Goal: Book appointment/travel/reservation

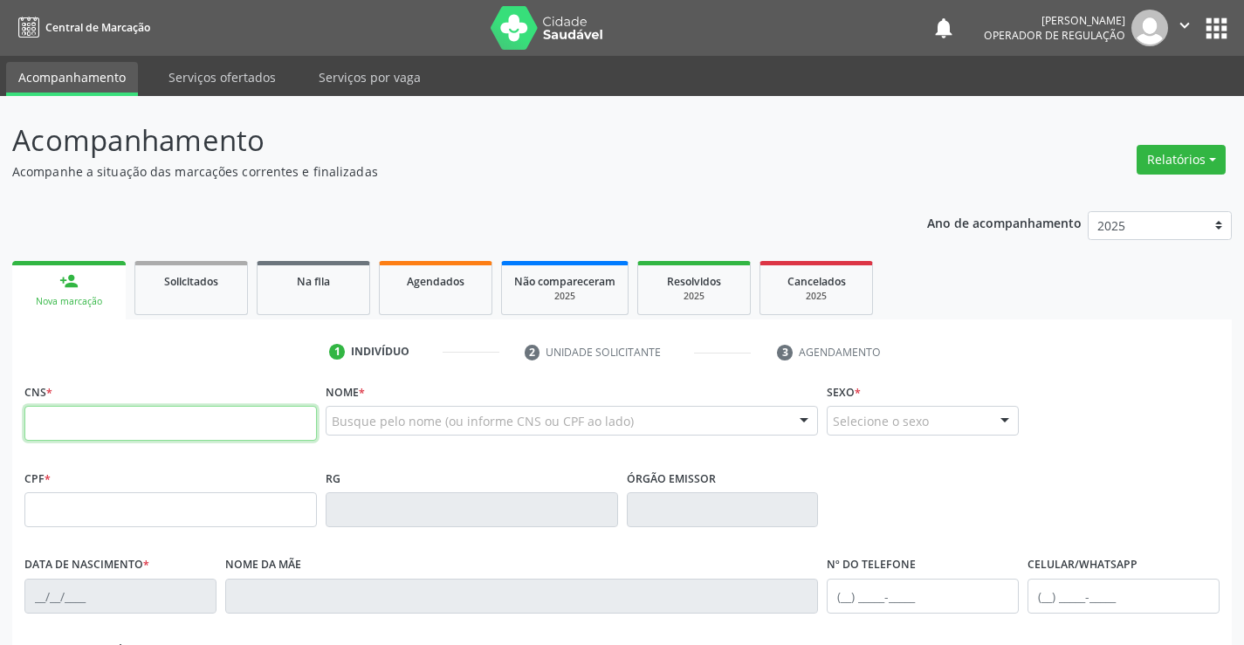
click at [118, 428] on input "text" at bounding box center [170, 423] width 292 height 35
type input "700 8049 4777 4883"
type input "008236375"
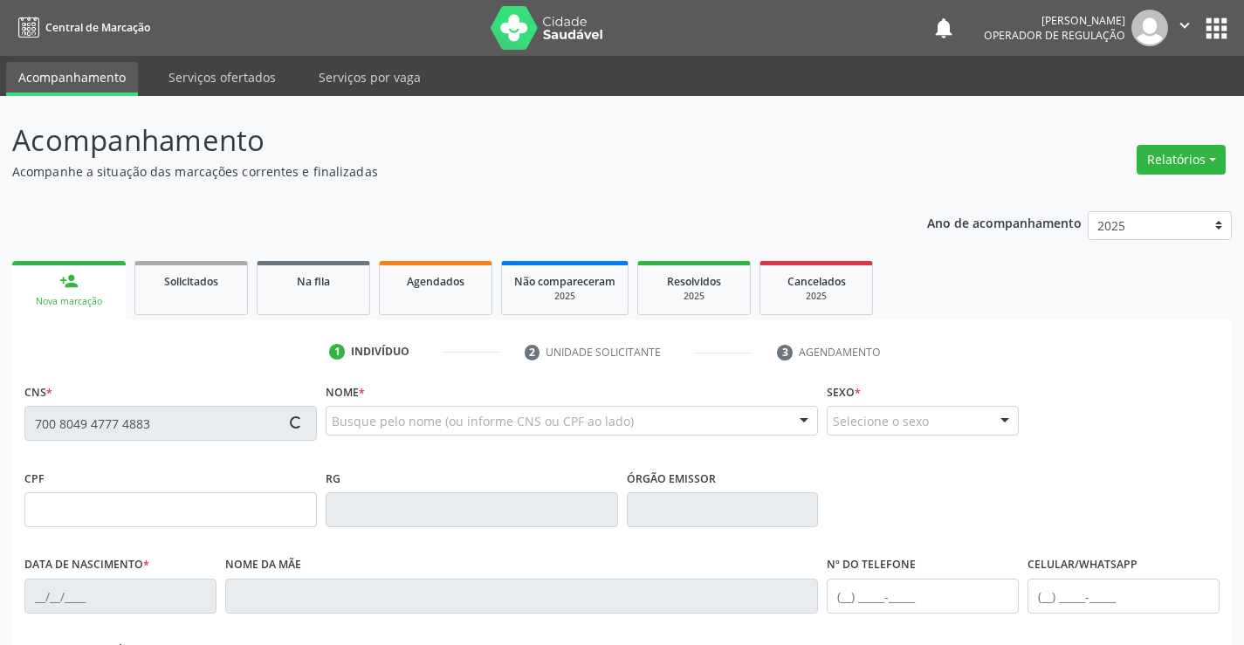
type input "[DATE]"
type input "[PHONE_NUMBER]"
type input "128.876.165-10"
type input "303"
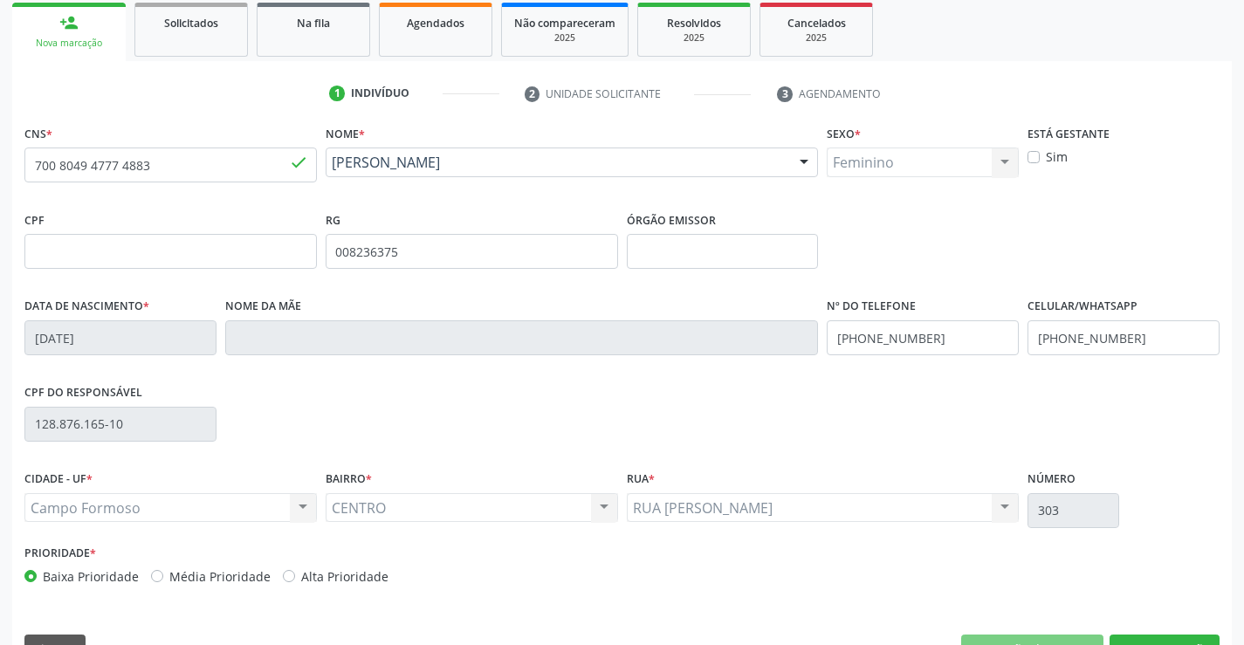
scroll to position [301, 0]
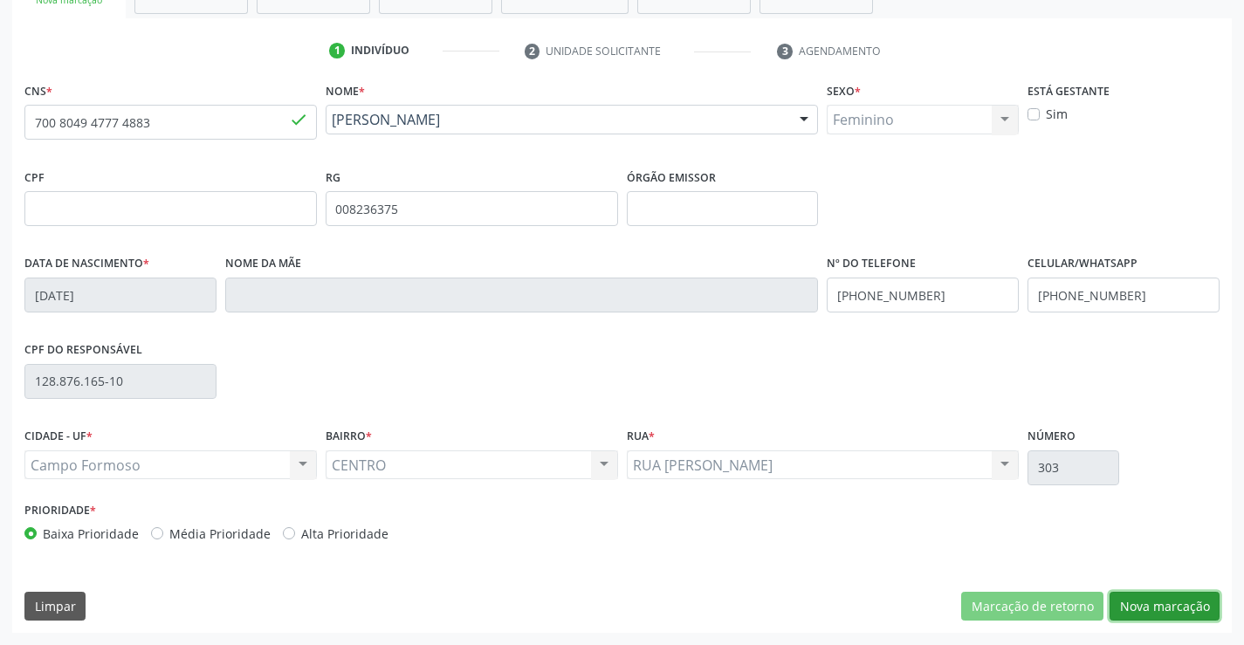
click at [1163, 599] on button "Nova marcação" at bounding box center [1164, 607] width 110 height 30
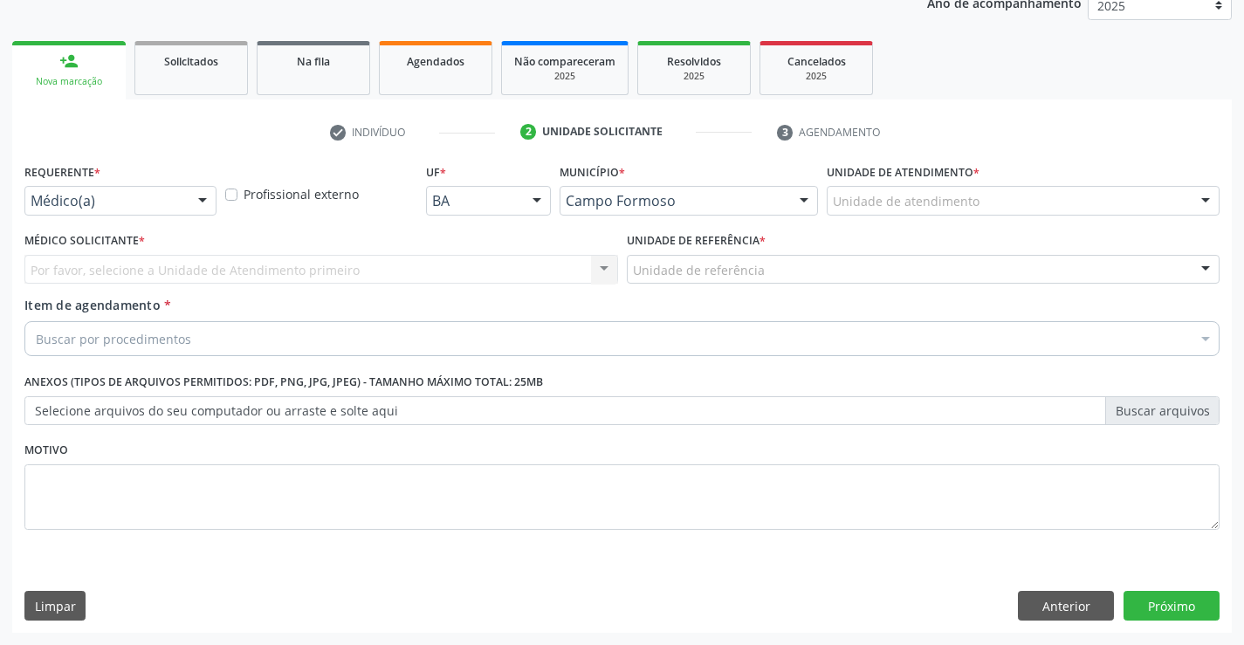
scroll to position [220, 0]
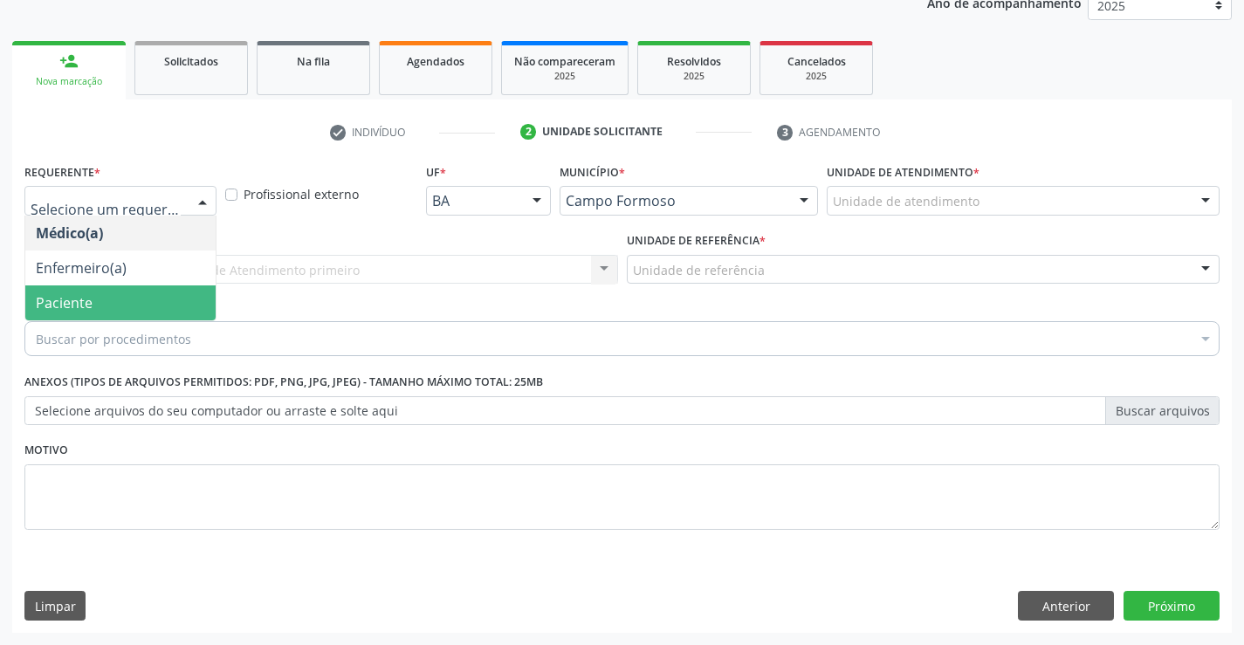
click at [113, 298] on span "Paciente" at bounding box center [120, 302] width 190 height 35
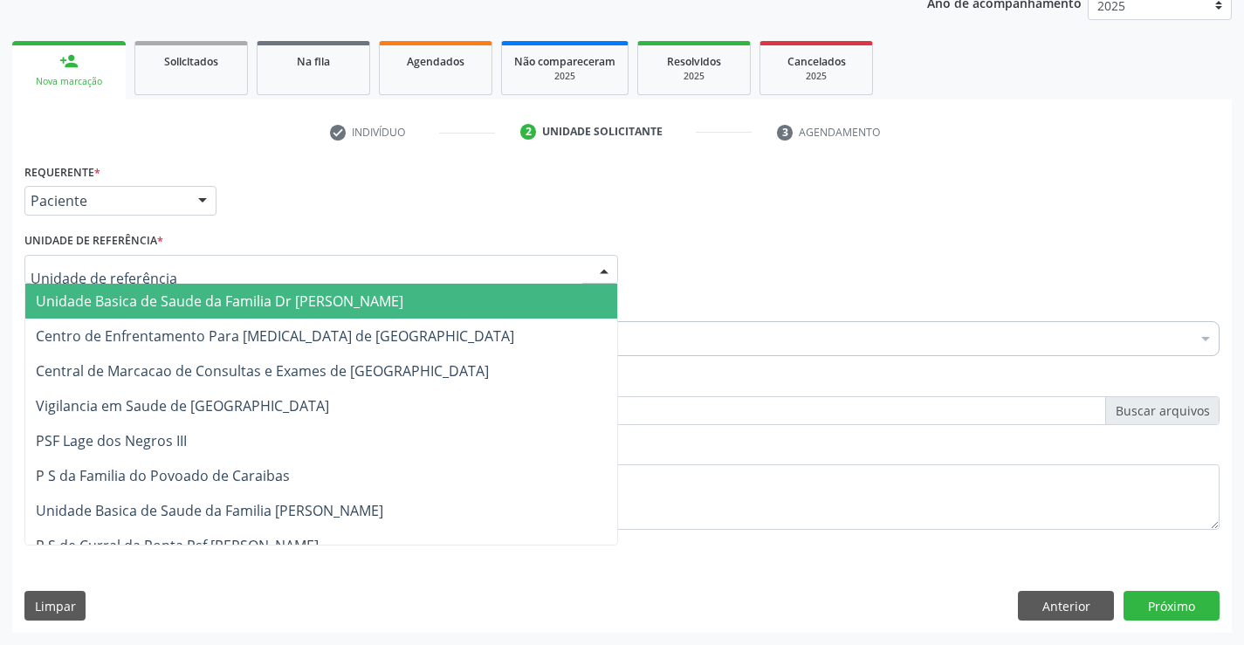
click at [216, 303] on span "Unidade Basica de Saude da Familia Dr [PERSON_NAME]" at bounding box center [219, 301] width 367 height 19
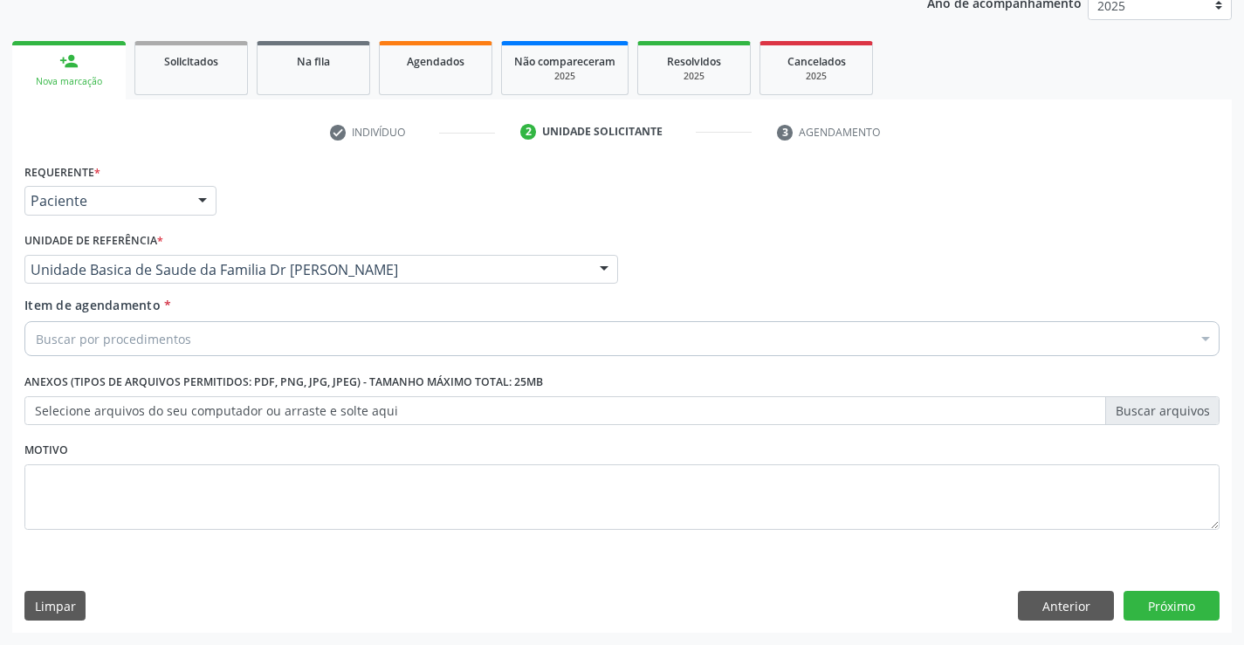
click at [207, 340] on div "Buscar por procedimentos" at bounding box center [621, 338] width 1195 height 35
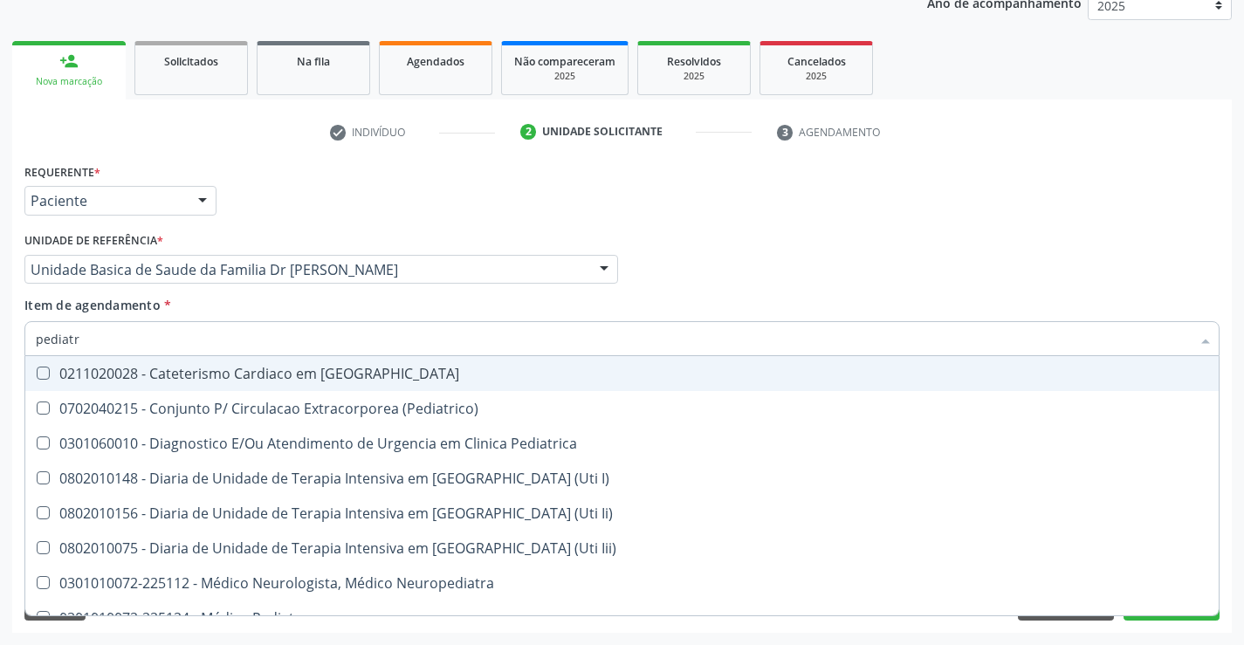
type input "pediatra"
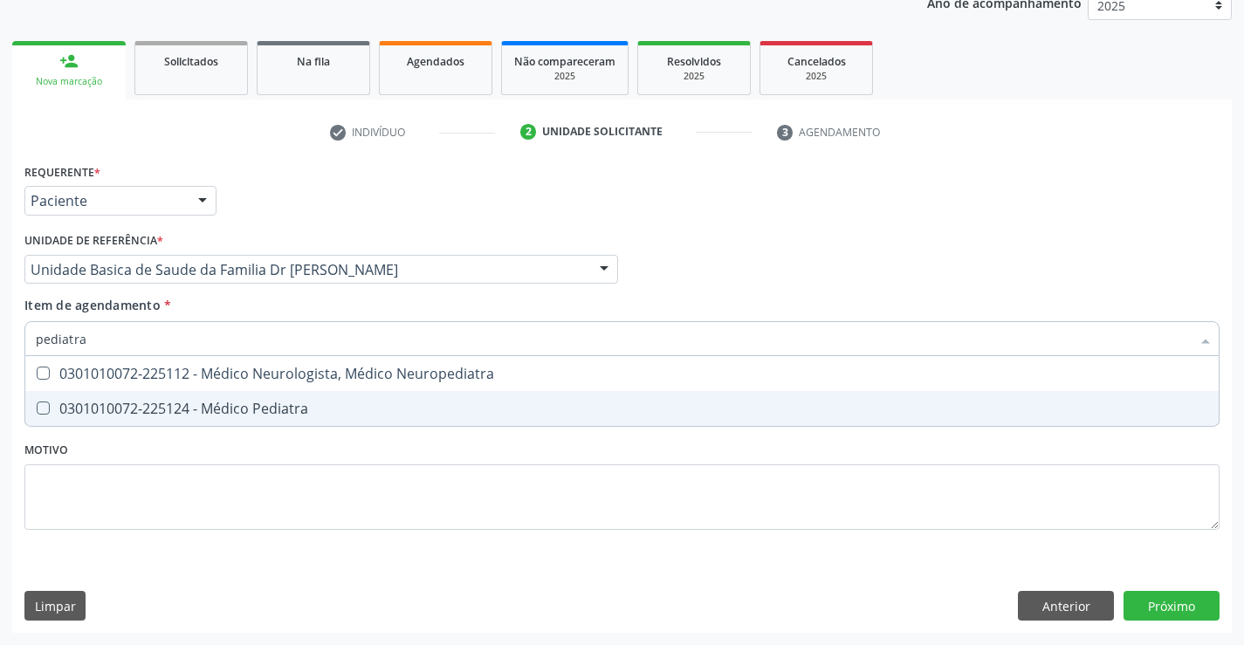
click at [250, 413] on div "0301010072-225124 - Médico Pediatra" at bounding box center [622, 408] width 1172 height 14
checkbox Pediatra "true"
click at [1165, 601] on div "Requerente * Paciente Médico(a) Enfermeiro(a) Paciente Nenhum resultado encontr…" at bounding box center [621, 396] width 1219 height 474
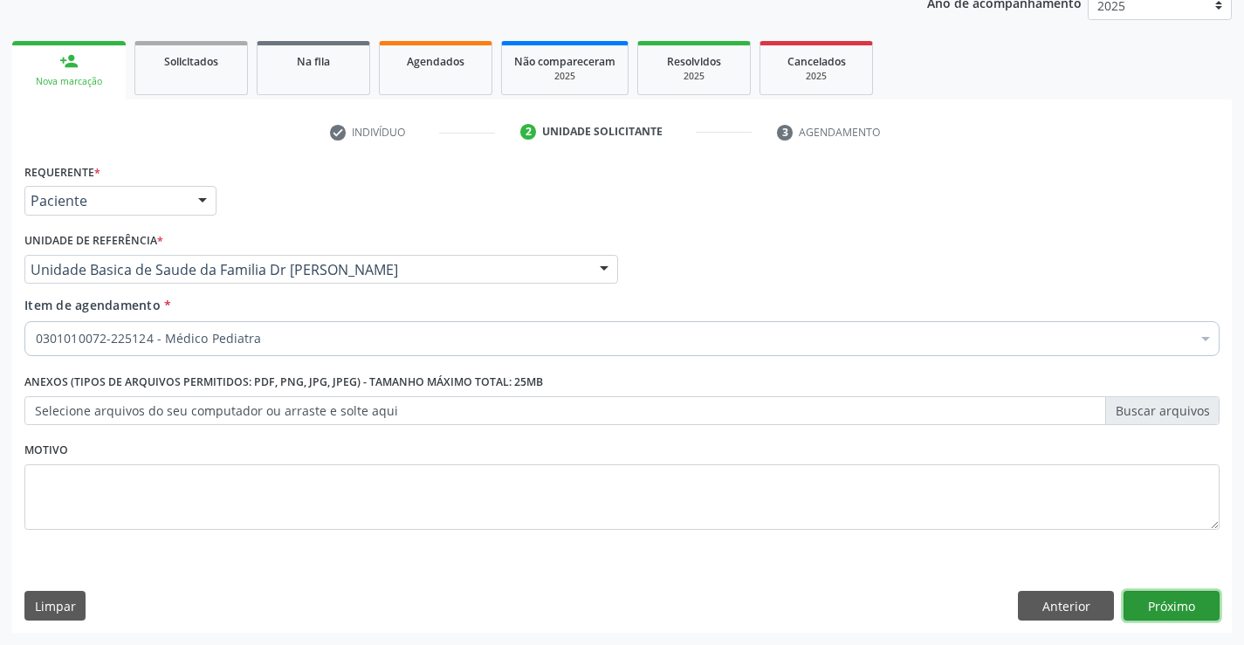
click at [1173, 602] on button "Próximo" at bounding box center [1171, 606] width 96 height 30
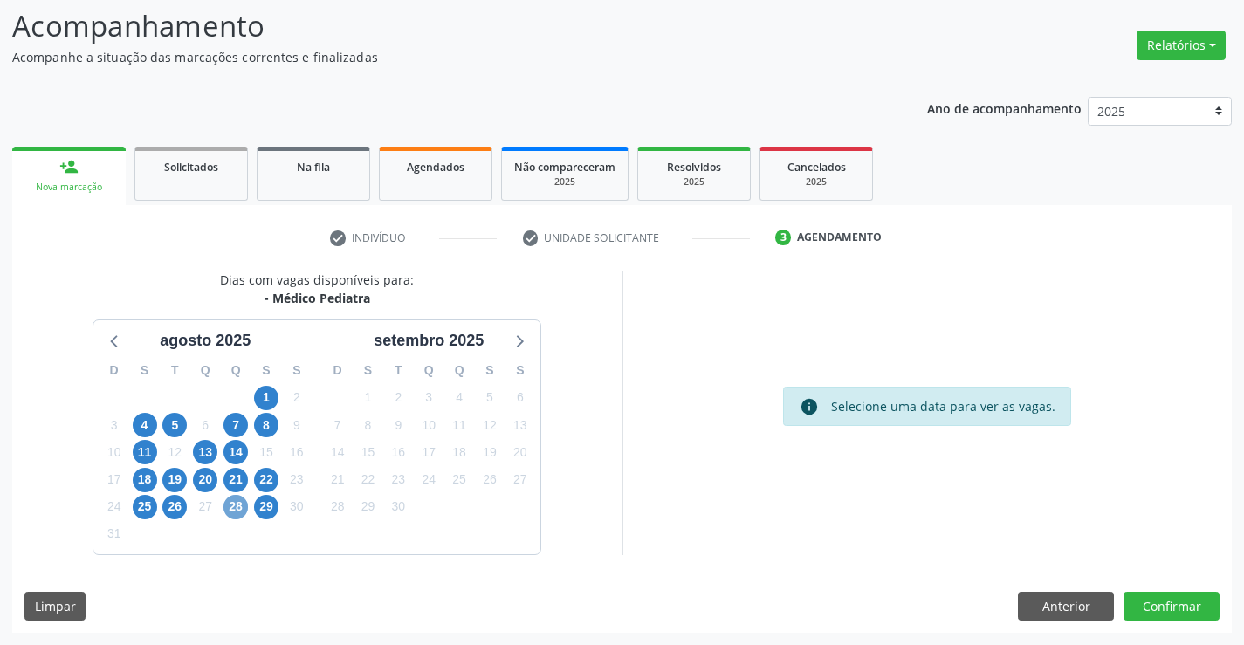
click at [227, 504] on span "28" at bounding box center [235, 507] width 24 height 24
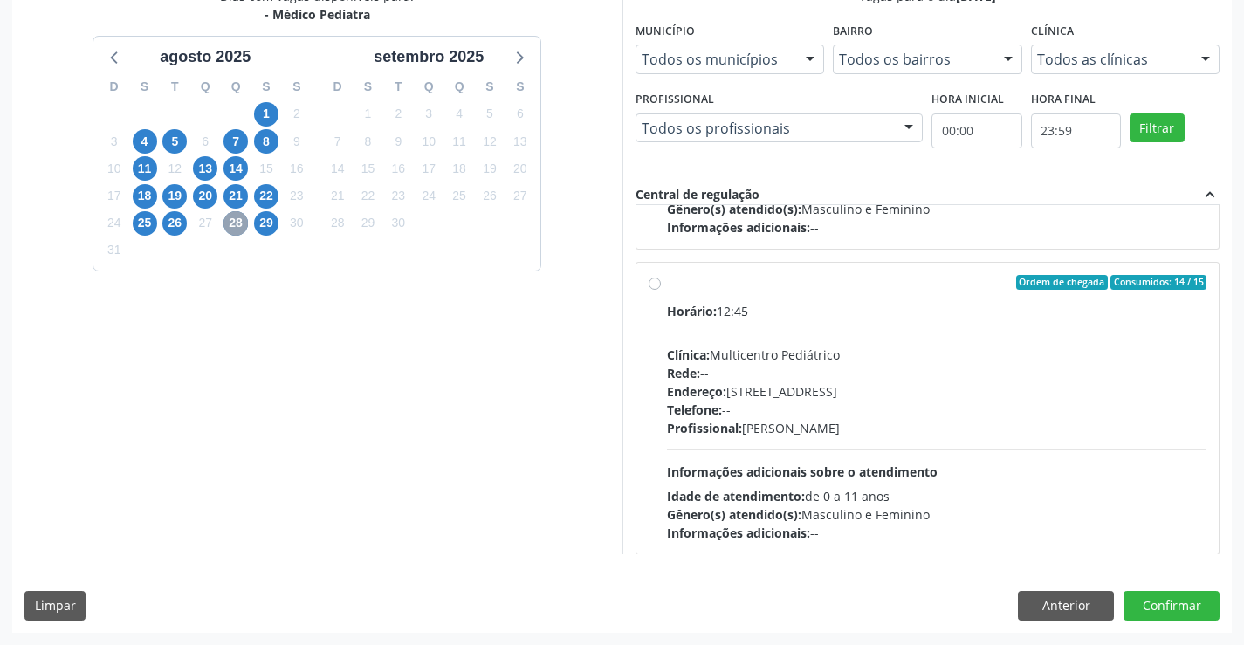
scroll to position [0, 0]
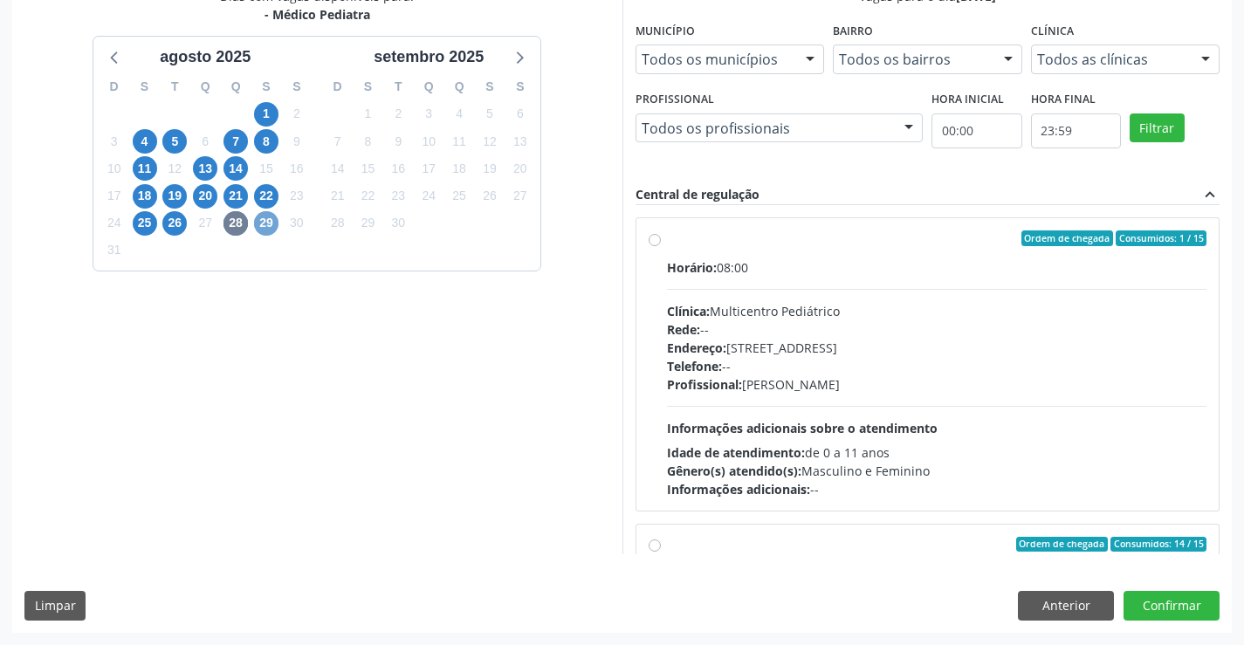
click at [267, 218] on span "29" at bounding box center [266, 223] width 24 height 24
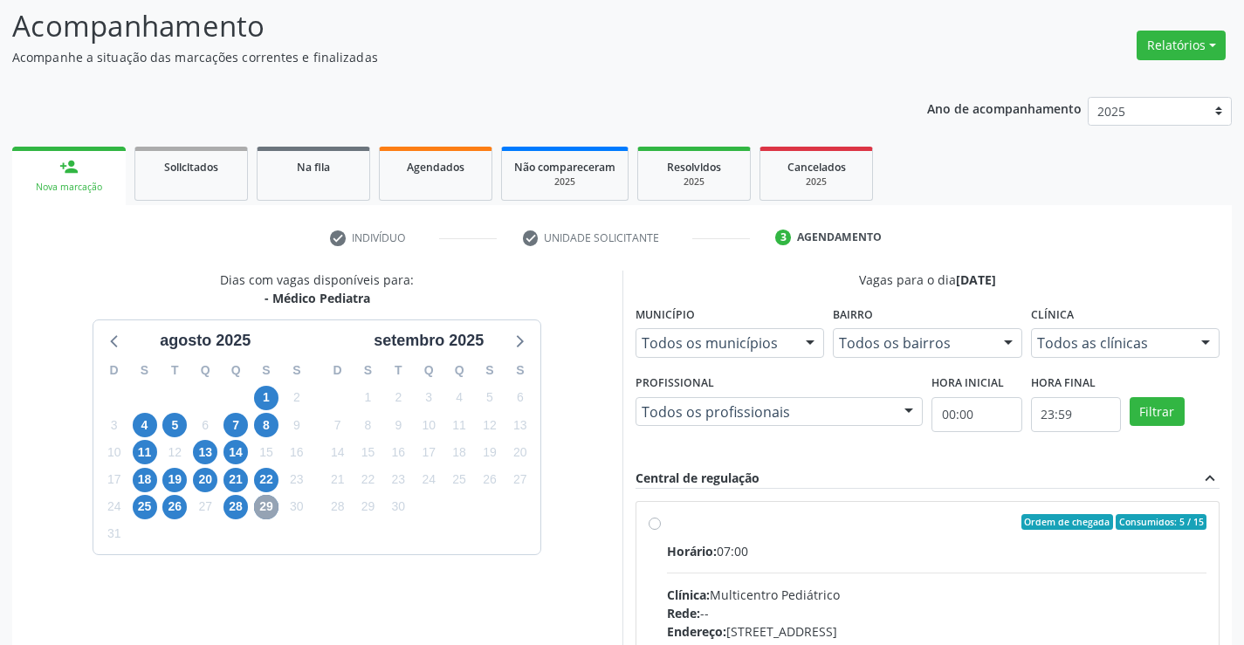
scroll to position [367, 0]
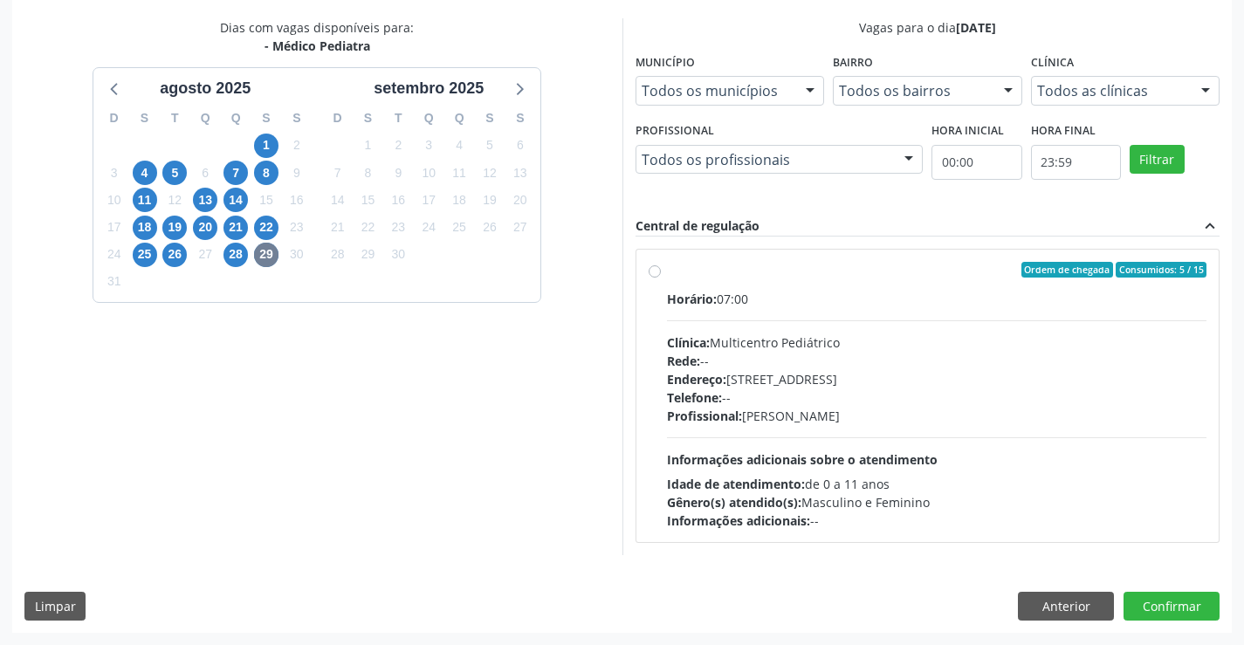
click at [883, 280] on label "Ordem de chegada Consumidos: 5 / 15 Horário: 07:00 Clínica: Multicentro Pediátr…" at bounding box center [937, 396] width 540 height 268
click at [661, 278] on input "Ordem de chegada Consumidos: 5 / 15 Horário: 07:00 Clínica: Multicentro Pediátr…" at bounding box center [654, 270] width 12 height 16
radio input "true"
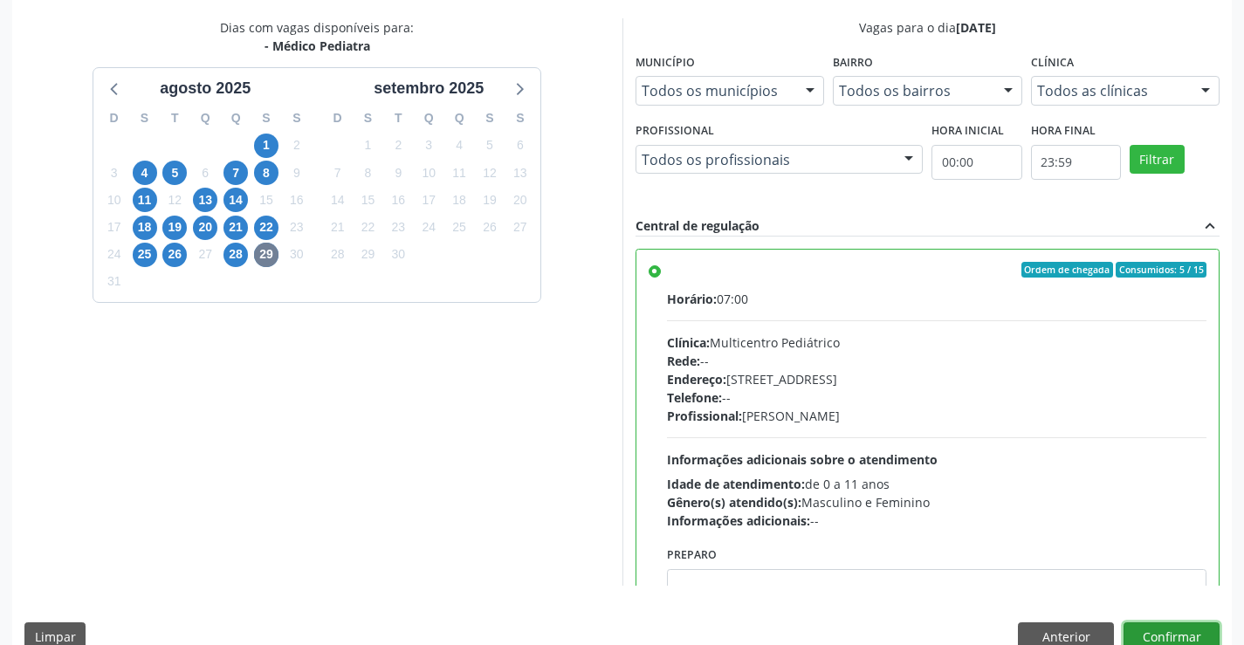
click at [1163, 634] on button "Confirmar" at bounding box center [1171, 637] width 96 height 30
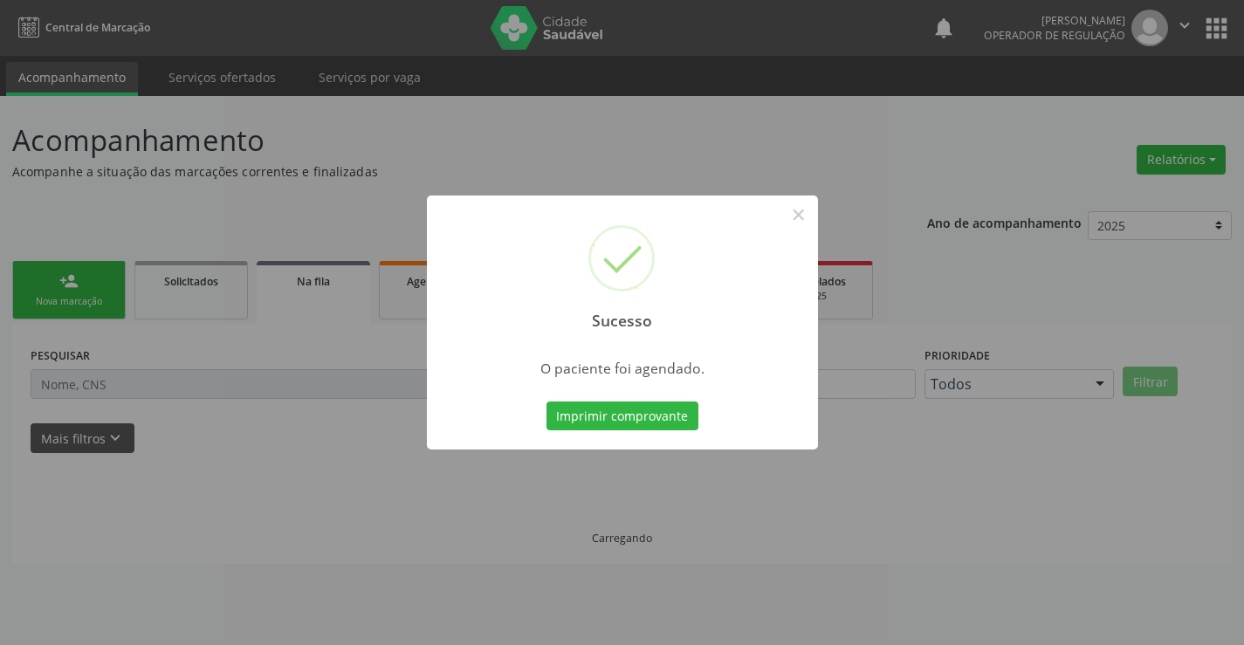
scroll to position [0, 0]
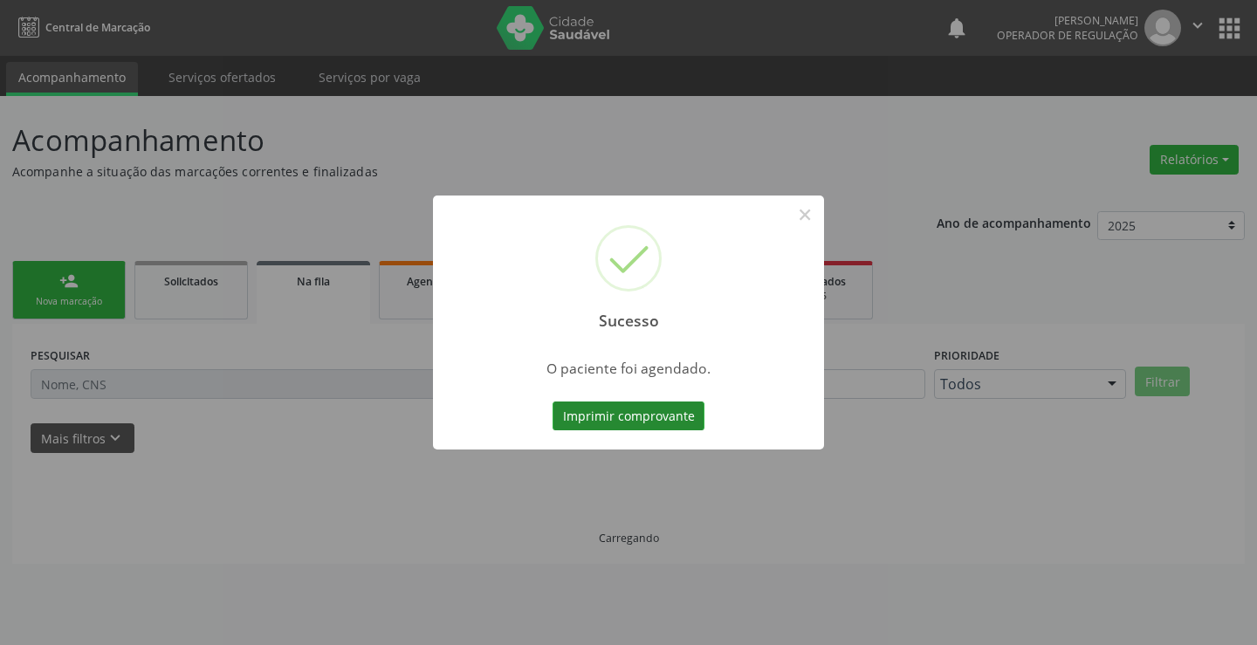
click at [636, 415] on button "Imprimir comprovante" at bounding box center [628, 416] width 152 height 30
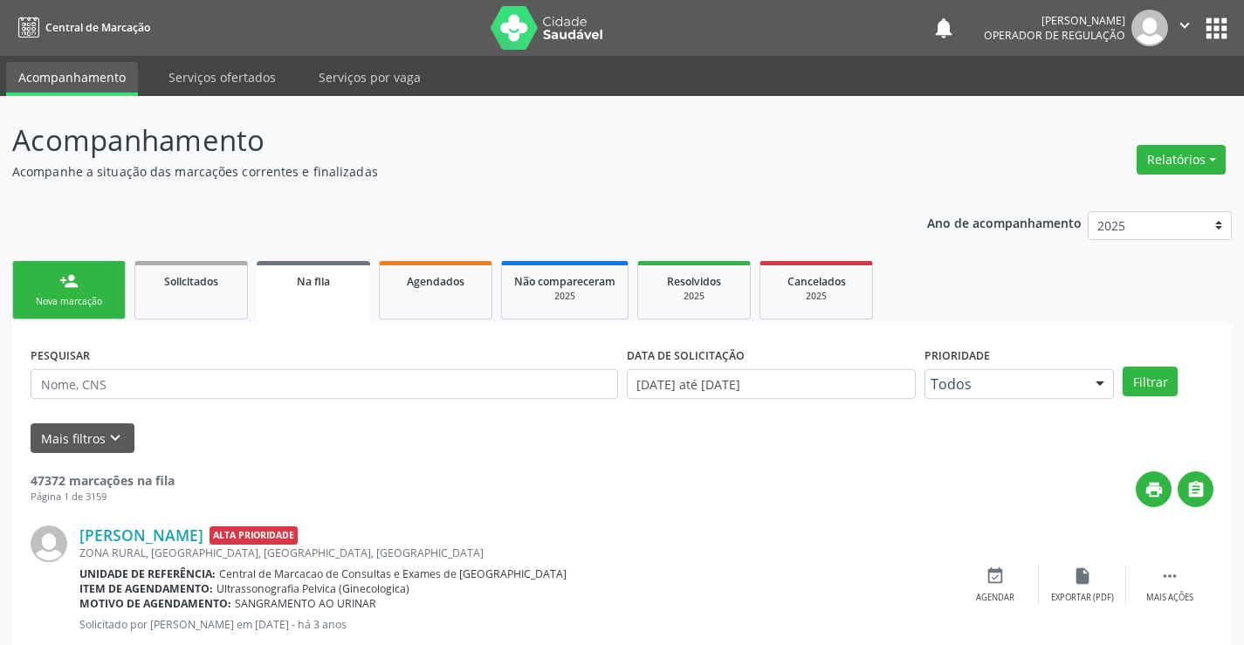
click at [79, 285] on link "person_add Nova marcação" at bounding box center [68, 290] width 113 height 58
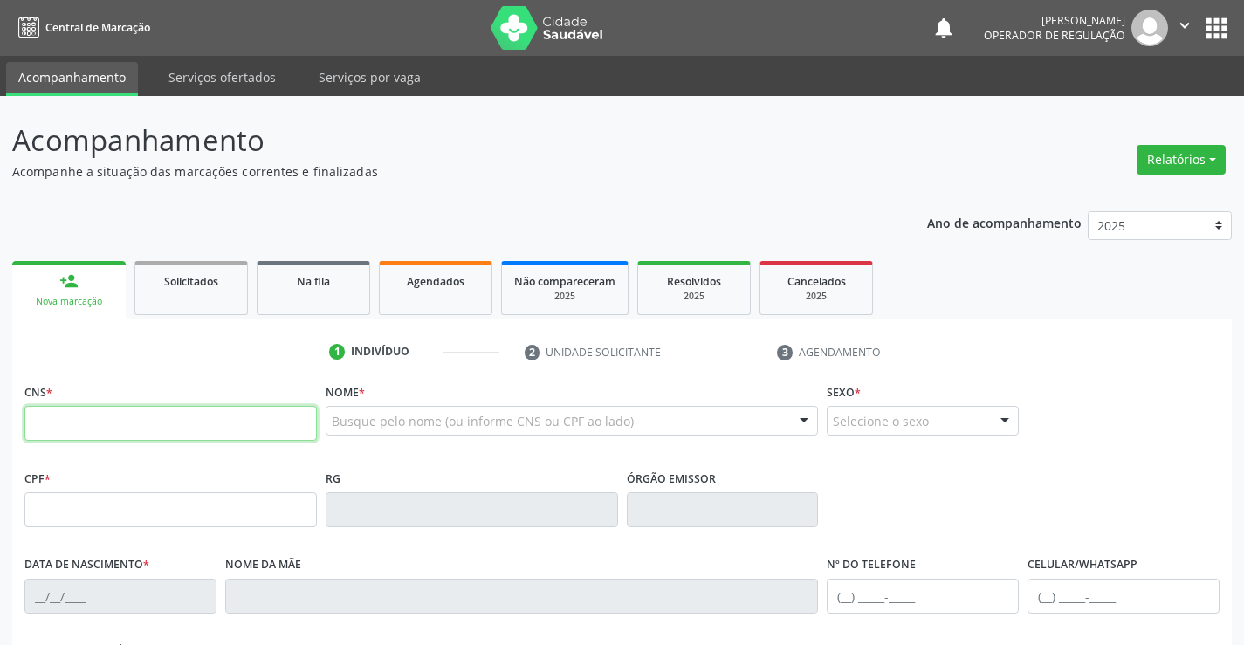
click at [118, 427] on input "text" at bounding box center [170, 423] width 292 height 35
type input "706 3087 7436 3078"
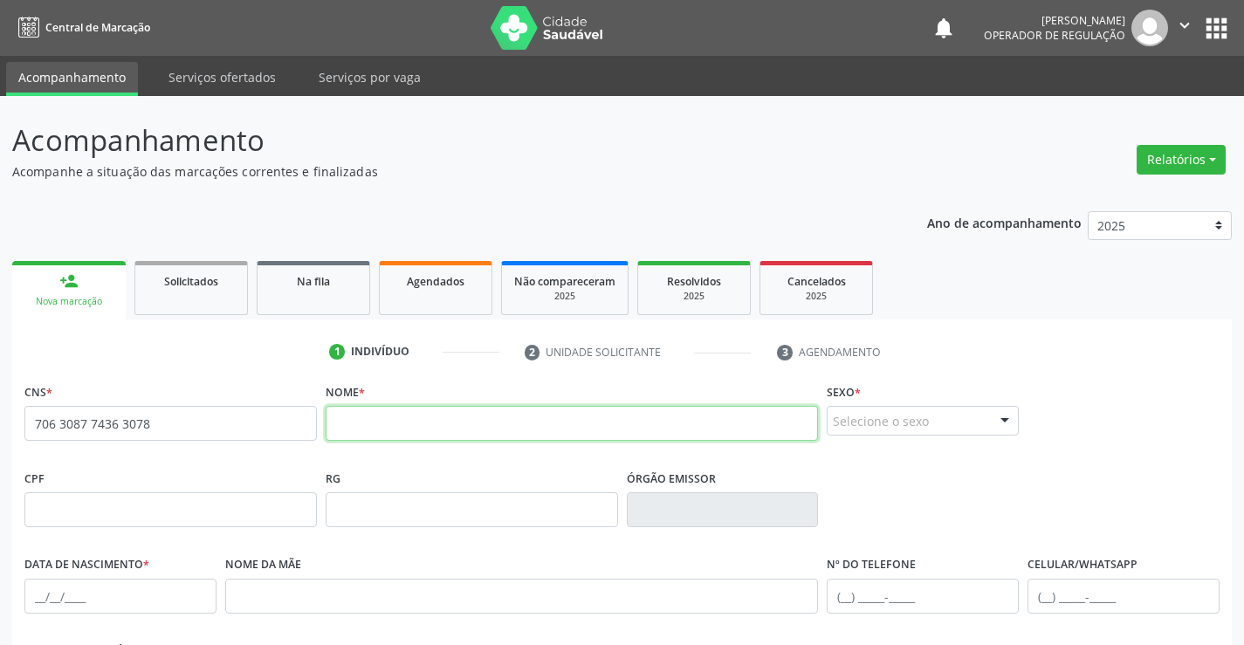
click at [388, 425] on input "text" at bounding box center [572, 423] width 493 height 35
type input "[PERSON_NAME]"
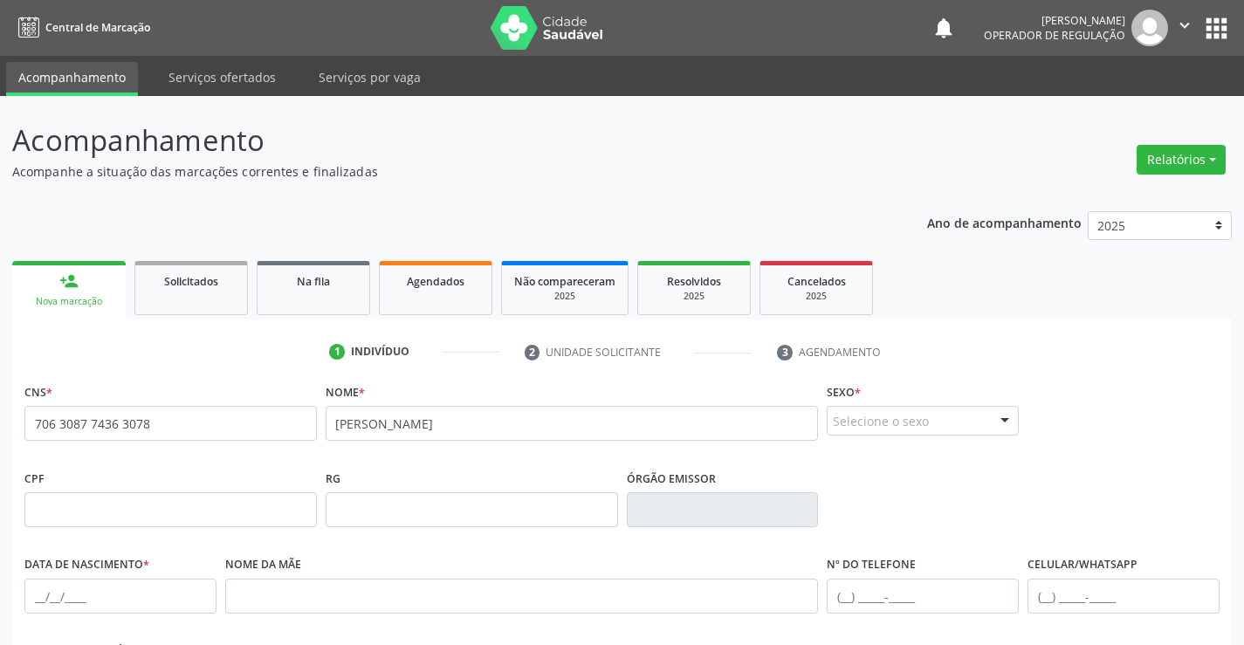
click at [930, 415] on div "Selecione o sexo" at bounding box center [923, 421] width 192 height 30
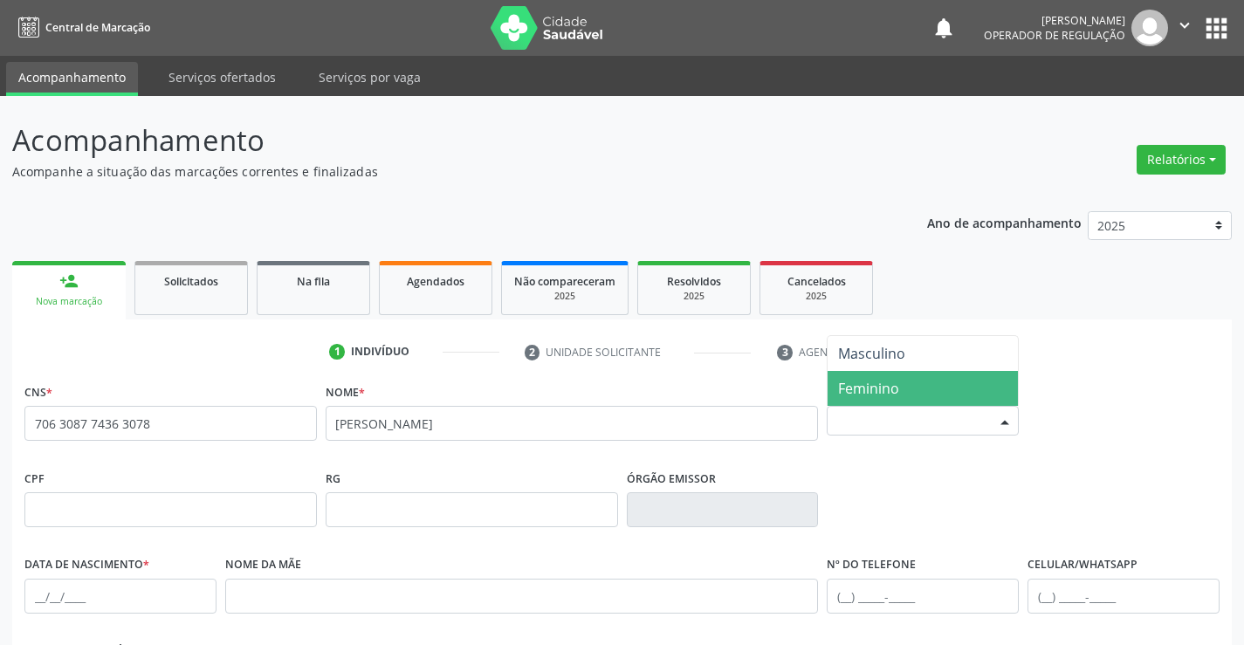
click at [919, 388] on span "Feminino" at bounding box center [922, 388] width 190 height 35
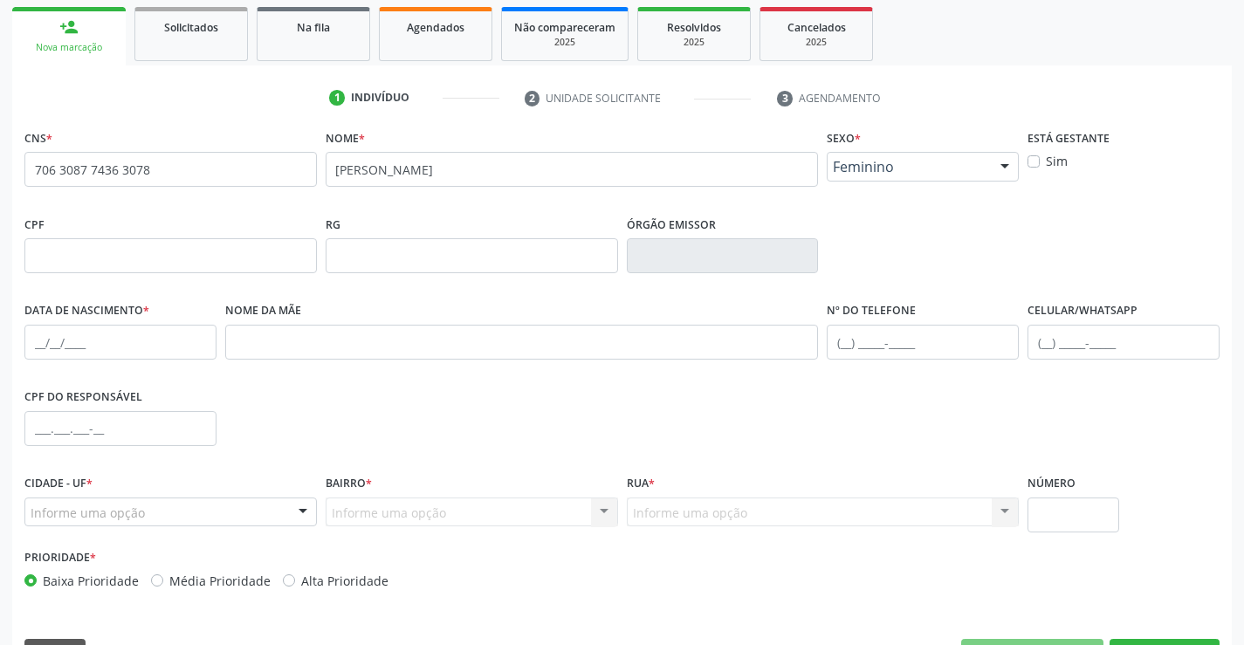
scroll to position [262, 0]
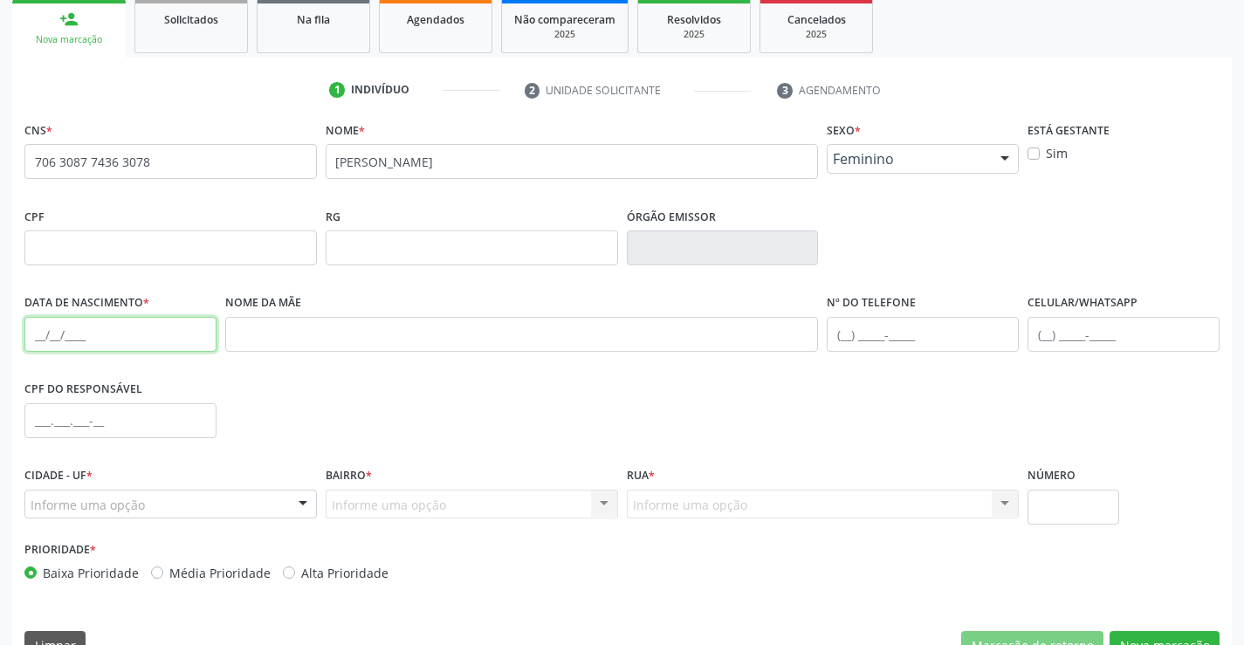
click at [127, 328] on input "text" at bounding box center [120, 334] width 192 height 35
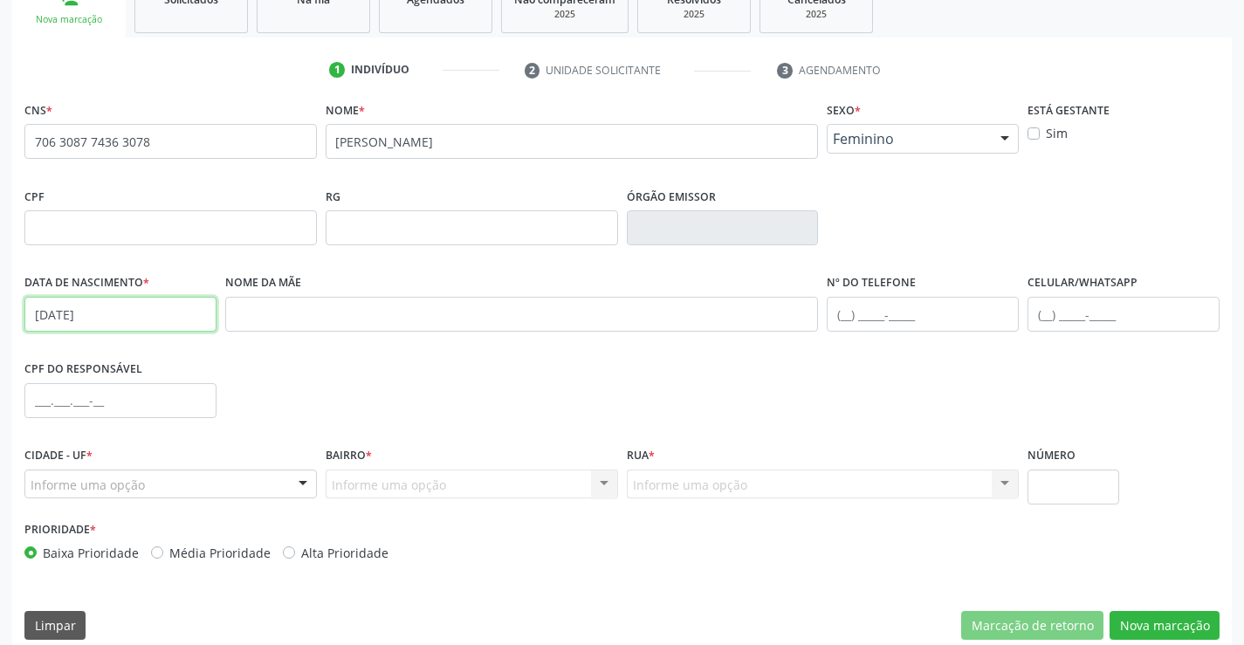
scroll to position [301, 0]
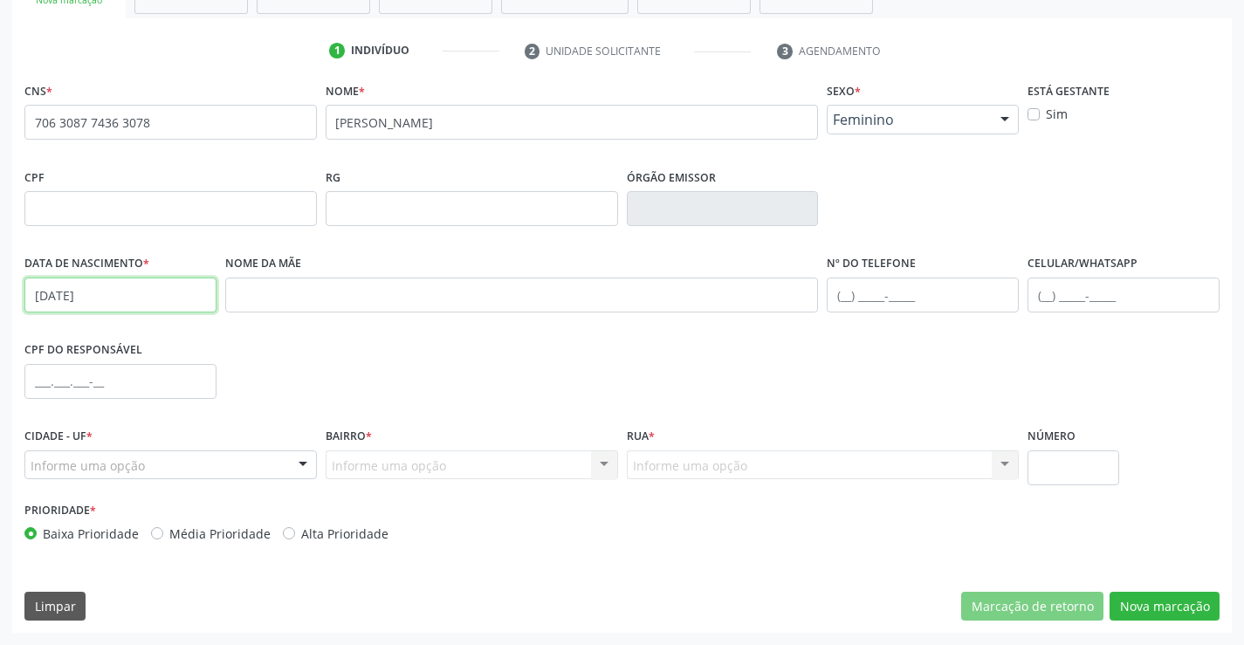
type input "[DATE]"
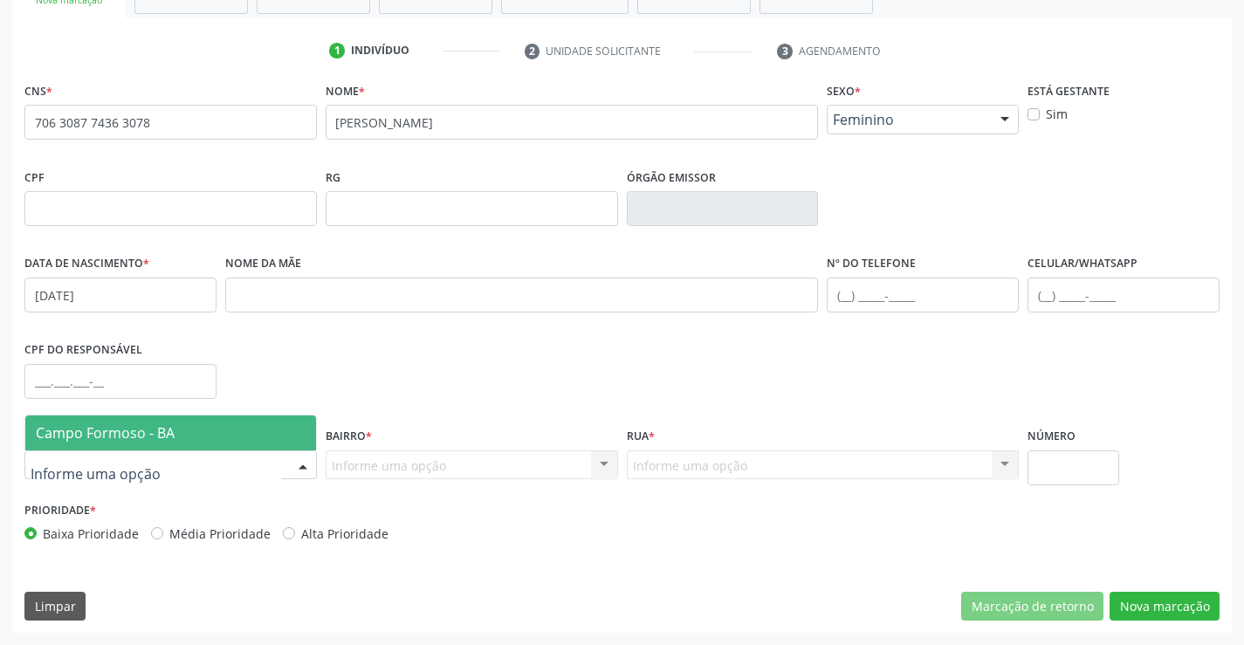
click at [153, 455] on div at bounding box center [170, 465] width 292 height 30
click at [153, 433] on span "Campo Formoso - BA" at bounding box center [105, 432] width 139 height 19
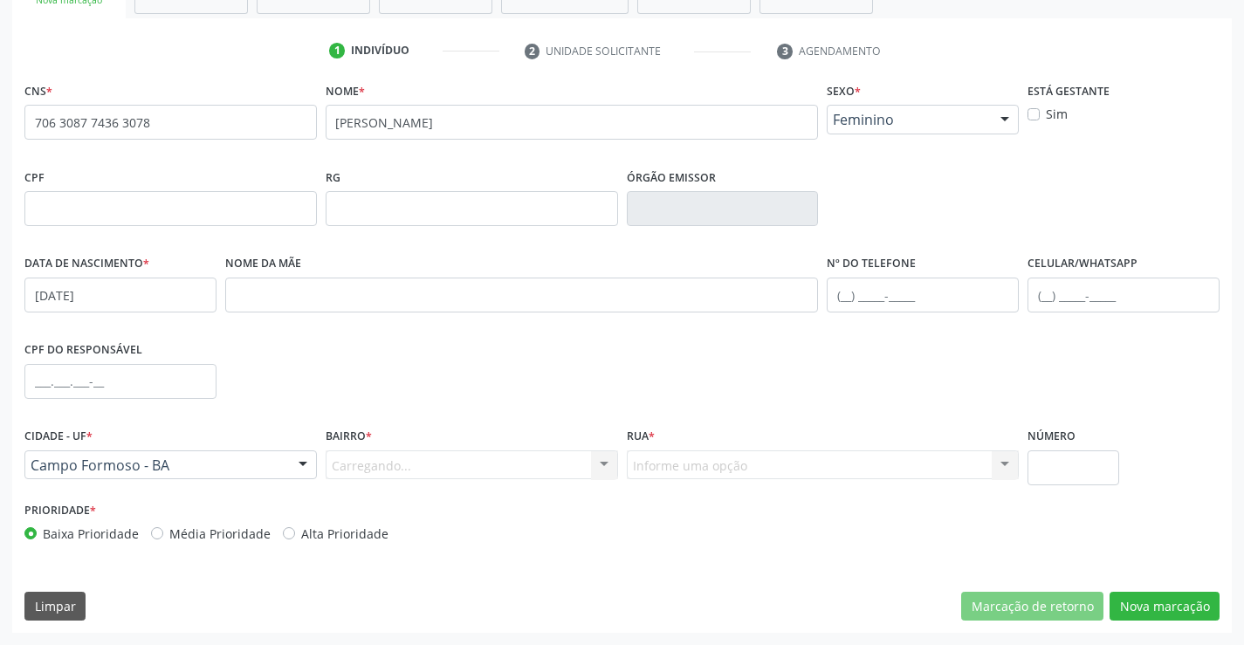
click at [395, 470] on div "Carregando... Nenhum resultado encontrado para: " " Nenhuma opção encontrada. D…" at bounding box center [472, 465] width 292 height 30
click at [396, 468] on div "Carregando... Nenhum resultado encontrado para: " " Nenhuma opção encontrada. D…" at bounding box center [472, 465] width 292 height 30
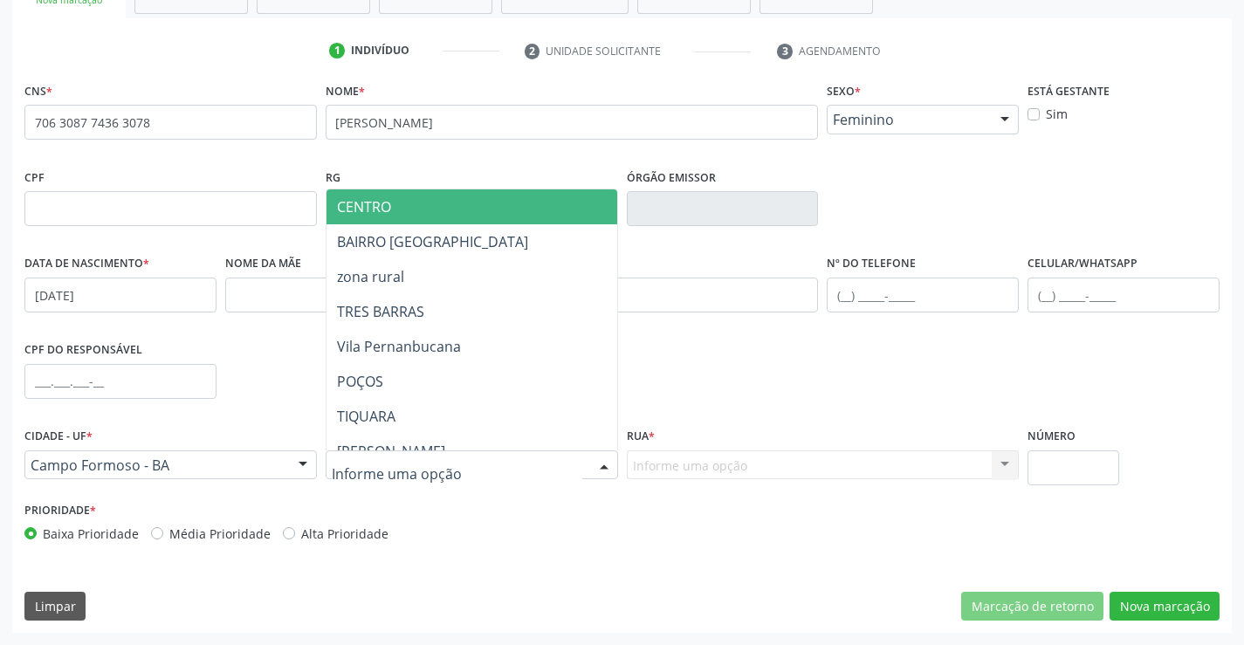
click at [417, 204] on span "CENTRO" at bounding box center [514, 206] width 377 height 35
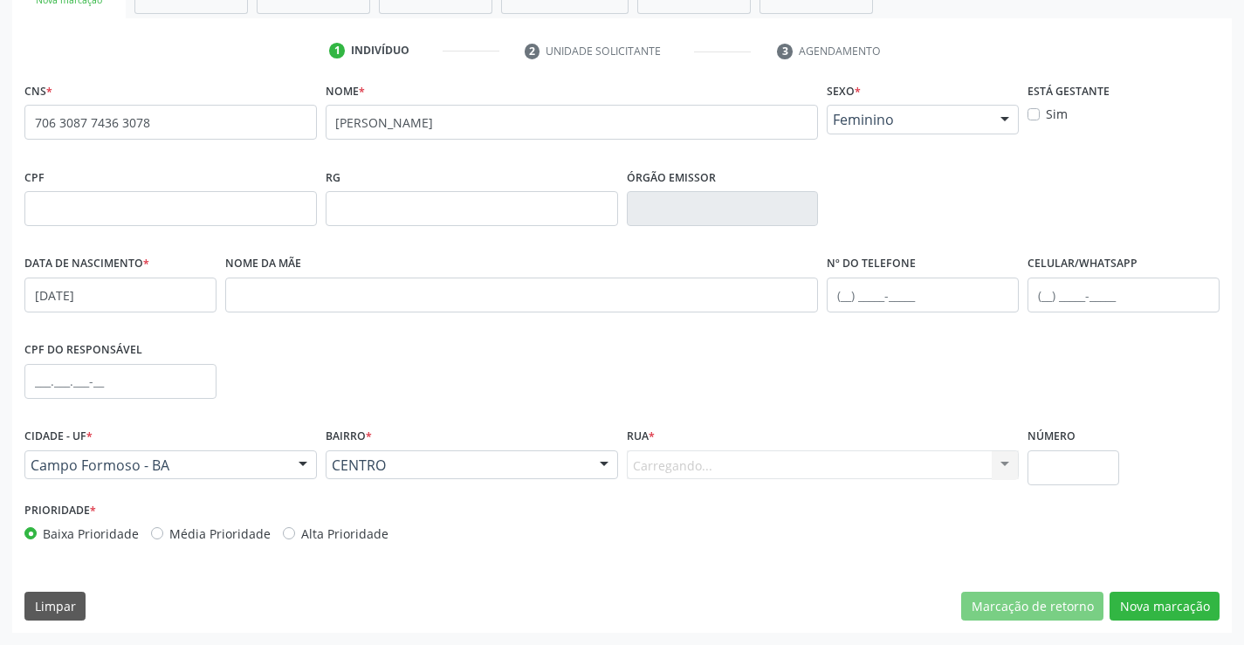
click at [711, 462] on div "Carregando... Nenhum resultado encontrado para: " " Nenhuma opção encontrada. D…" at bounding box center [823, 465] width 393 height 30
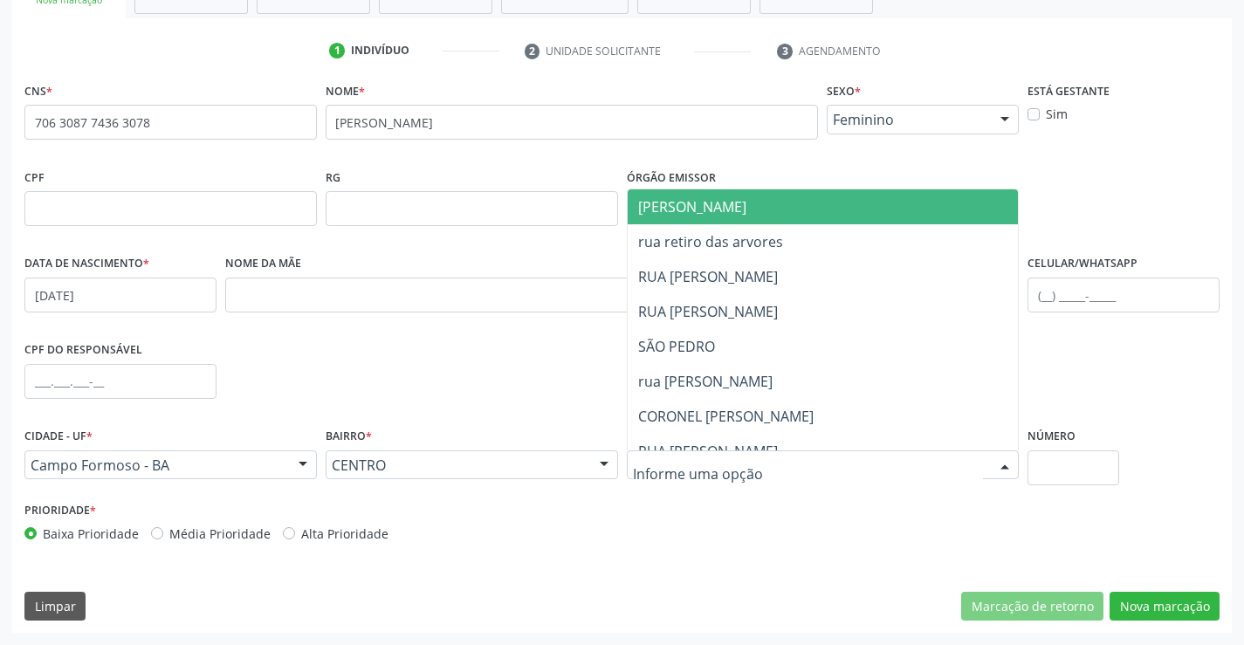
click at [752, 199] on span "[PERSON_NAME]" at bounding box center [838, 206] width 421 height 35
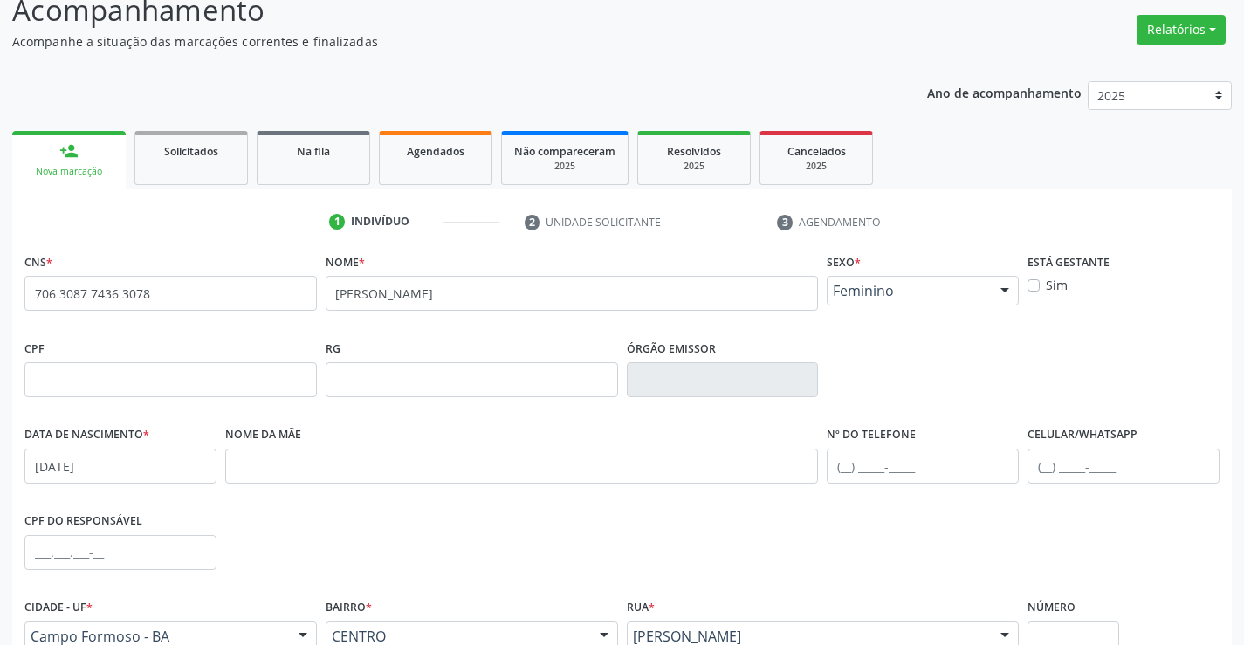
scroll to position [127, 0]
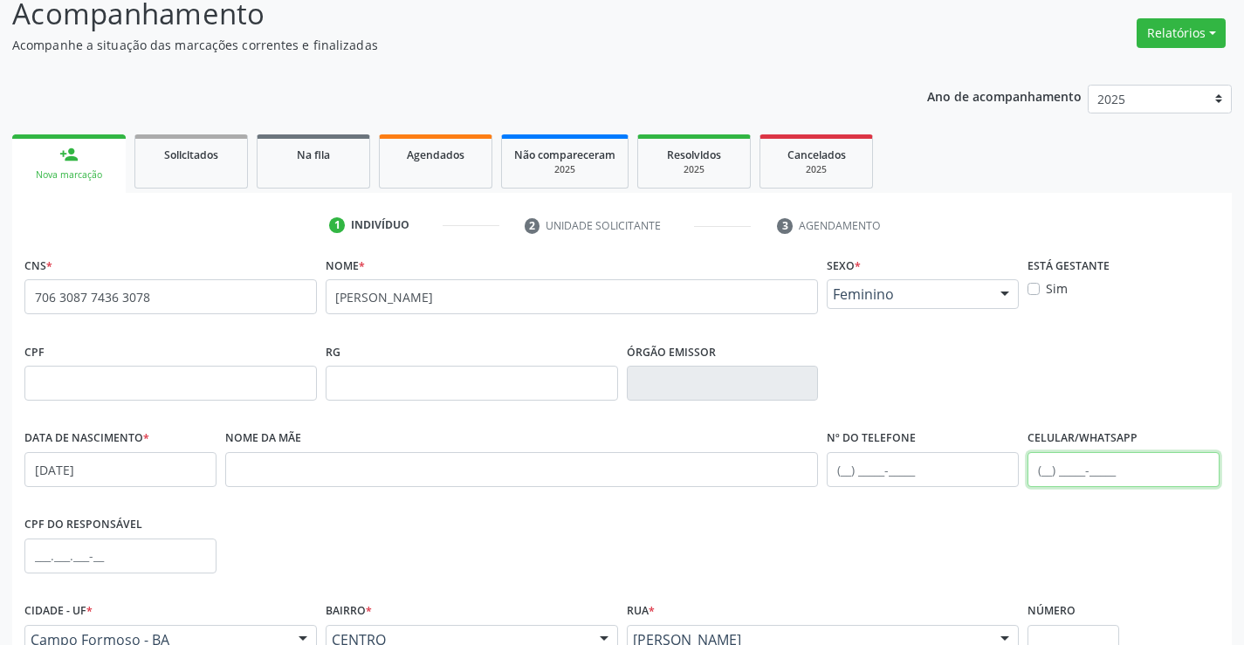
click at [1083, 462] on input "text" at bounding box center [1123, 469] width 192 height 35
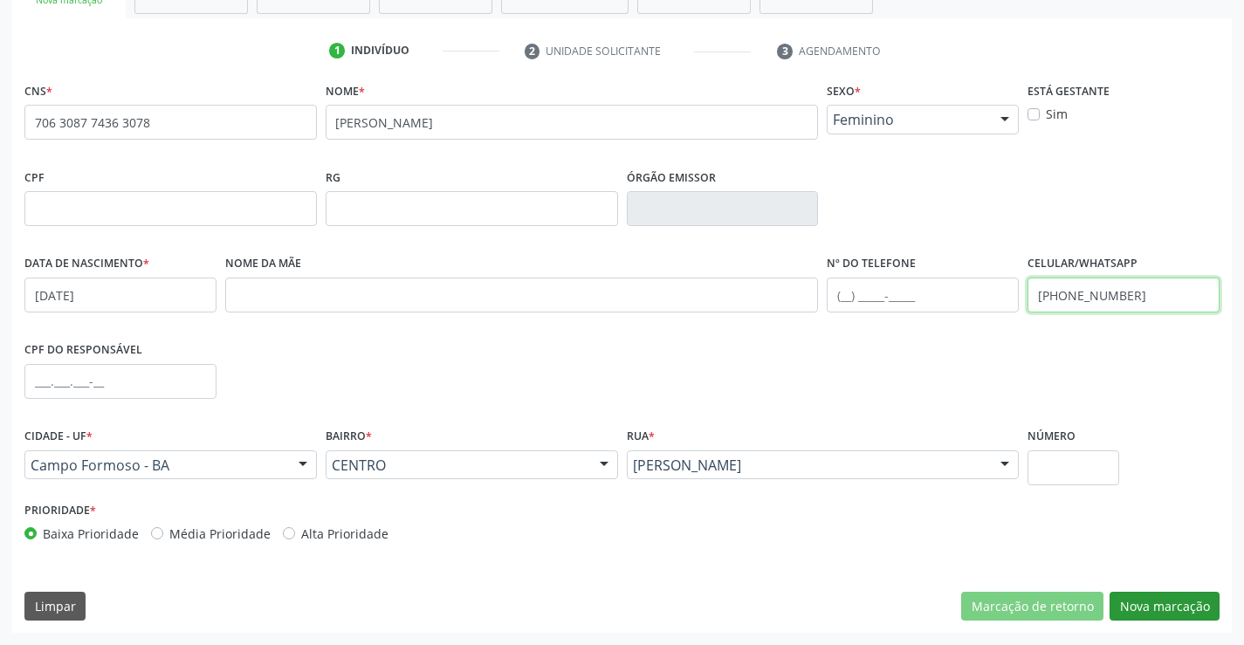
type input "[PHONE_NUMBER]"
click at [1160, 606] on button "Nova marcação" at bounding box center [1164, 607] width 110 height 30
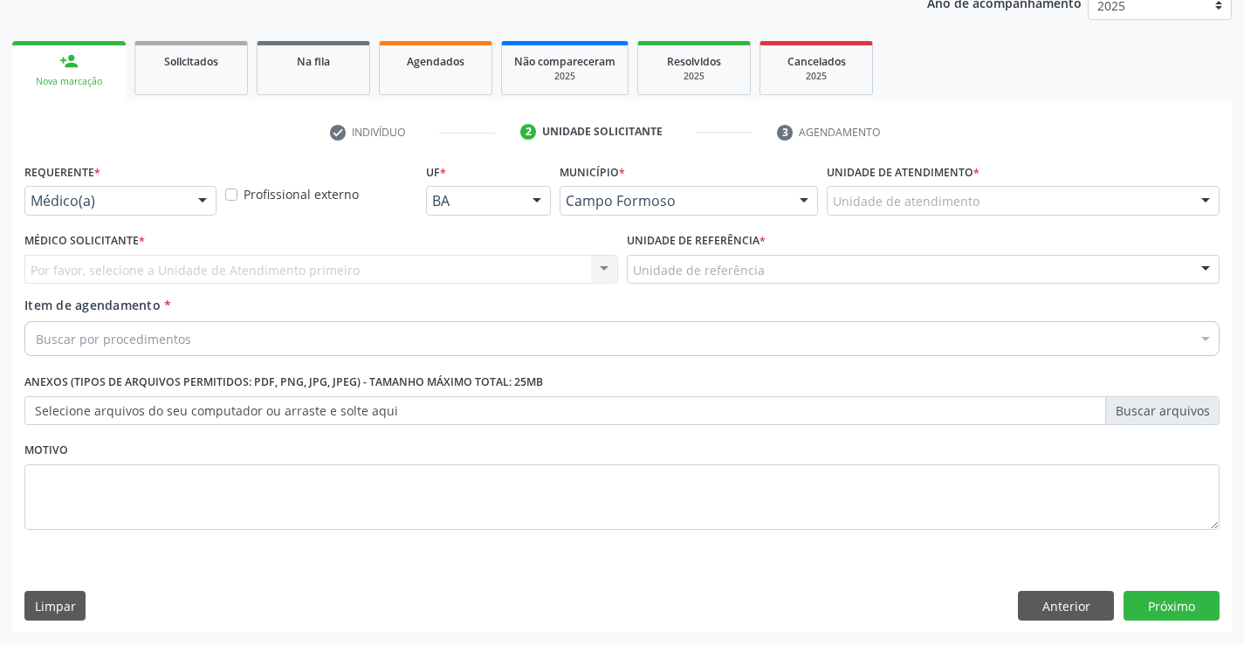
scroll to position [220, 0]
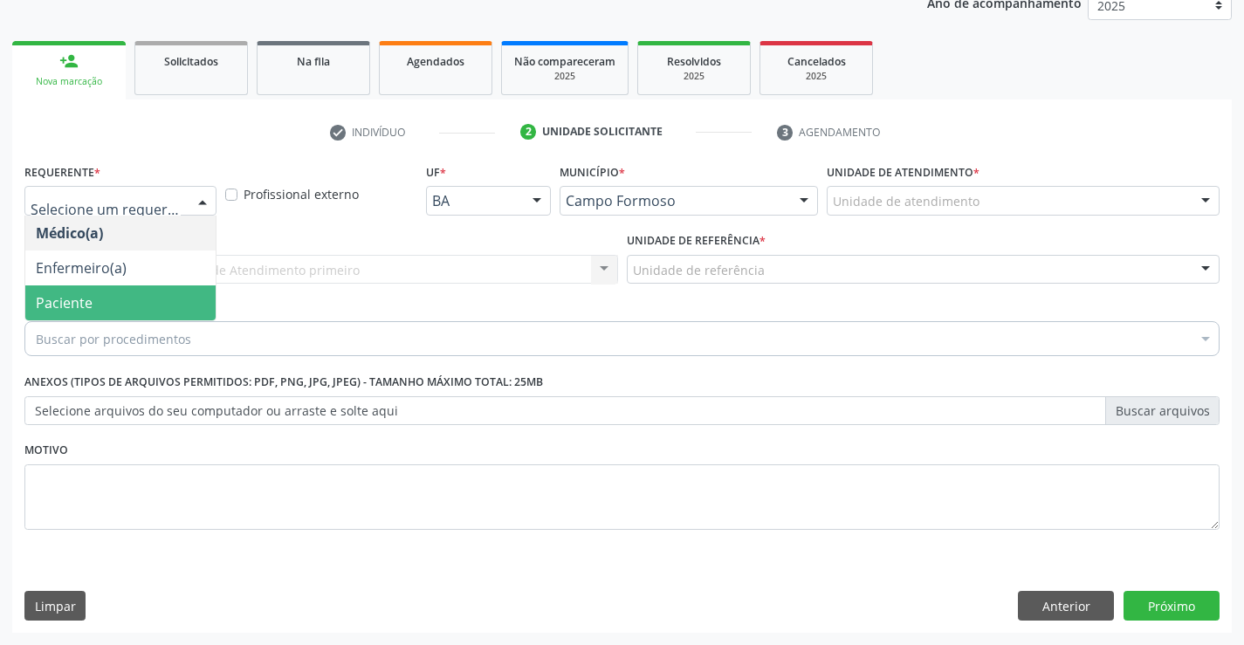
click at [77, 305] on span "Paciente" at bounding box center [64, 302] width 57 height 19
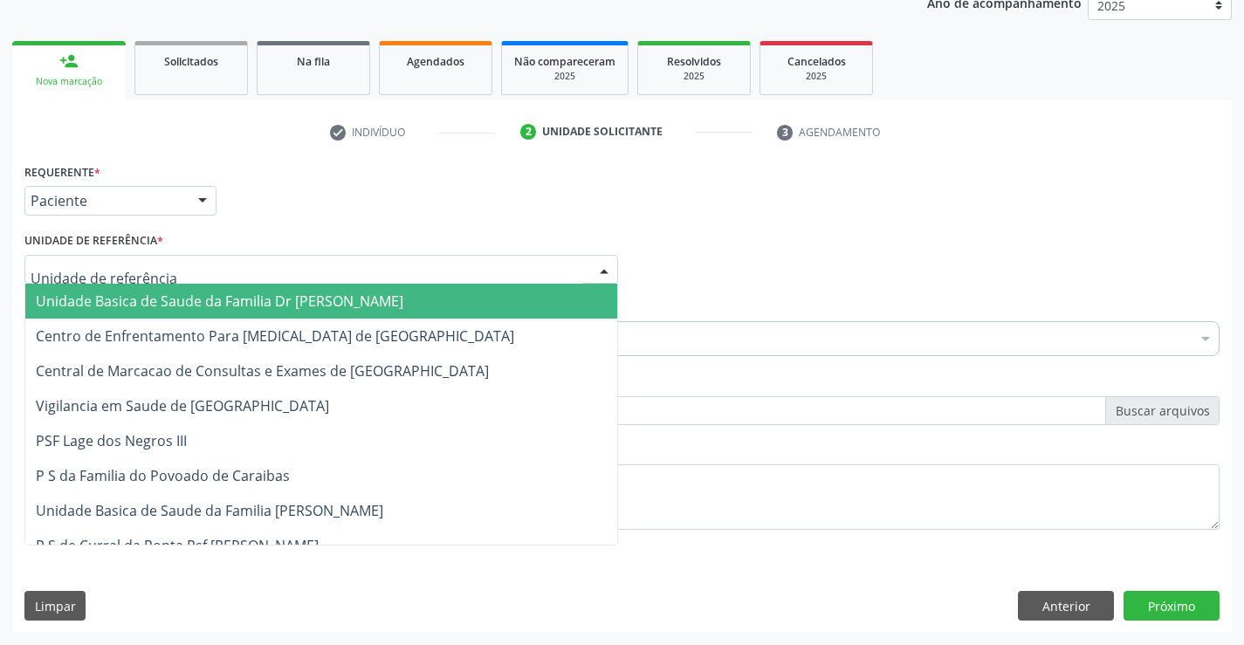
click at [131, 292] on span "Unidade Basica de Saude da Familia Dr [PERSON_NAME]" at bounding box center [219, 301] width 367 height 19
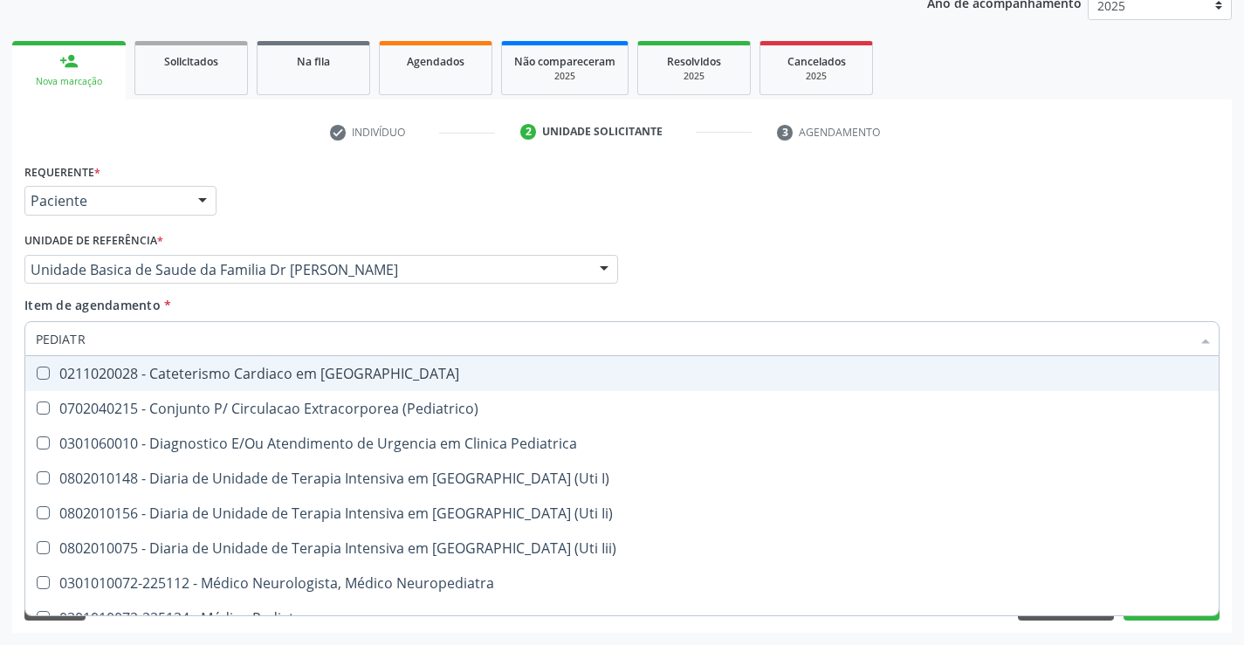
type input "PEDIATRA"
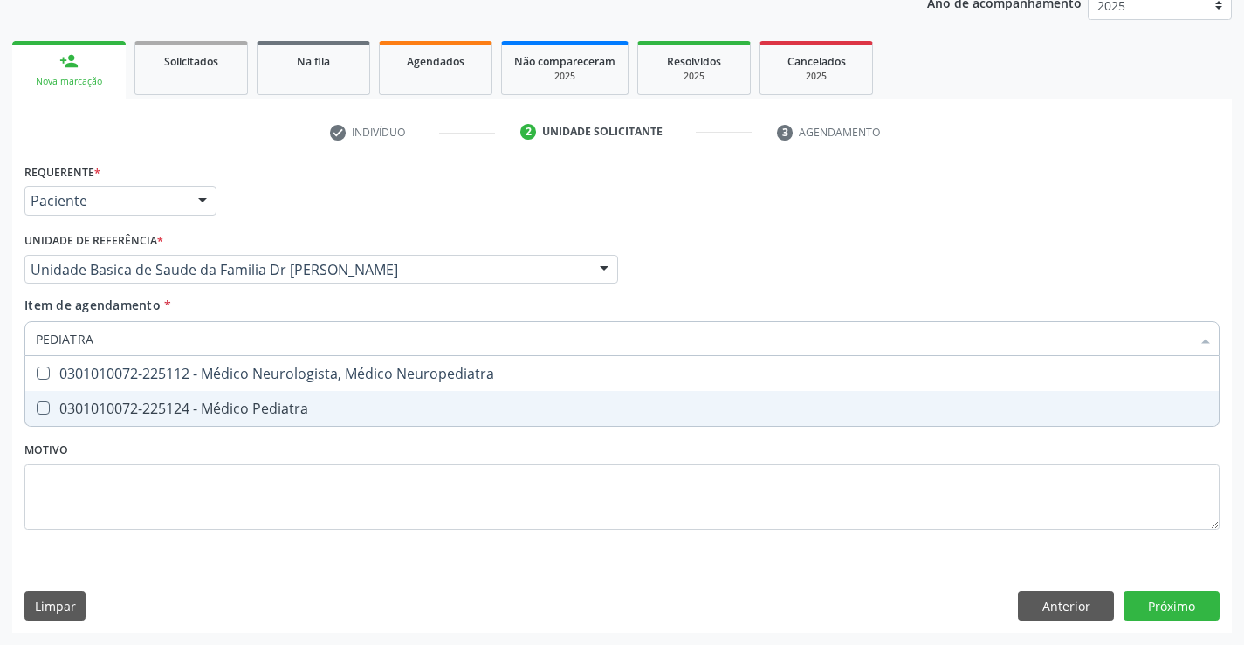
click at [234, 401] on div "0301010072-225124 - Médico Pediatra" at bounding box center [622, 408] width 1172 height 14
checkbox Pediatra "true"
click at [1174, 606] on div "Requerente * Paciente Médico(a) Enfermeiro(a) Paciente Nenhum resultado encontr…" at bounding box center [621, 396] width 1219 height 474
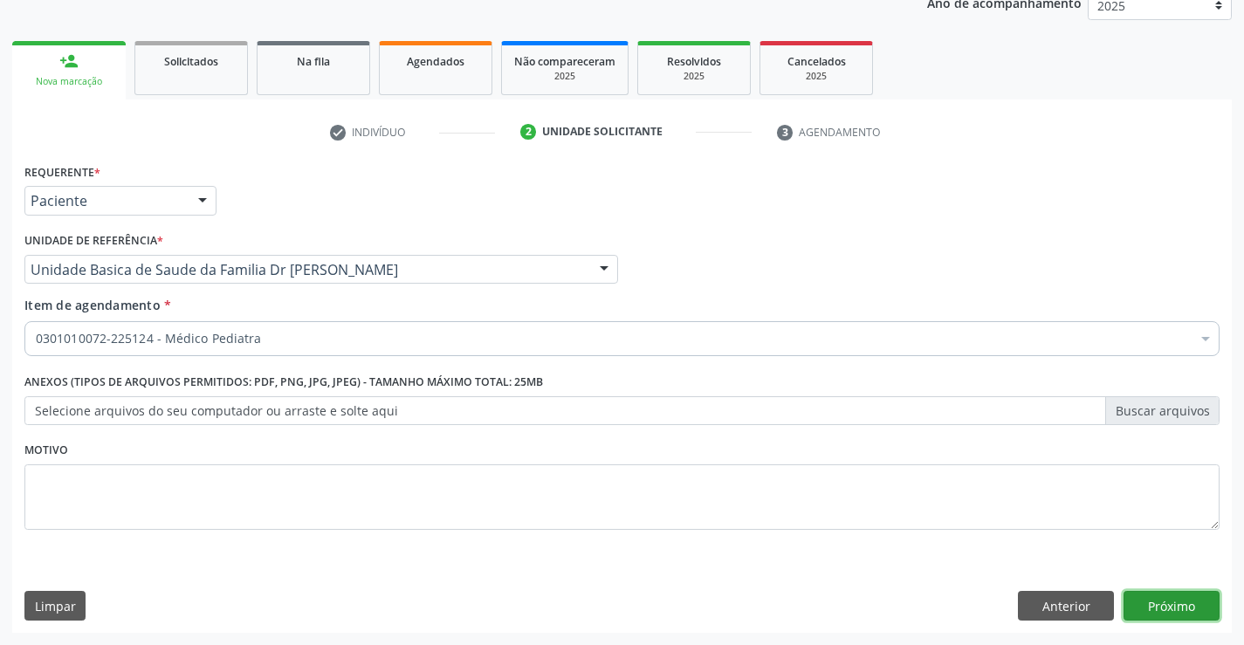
click at [1177, 600] on button "Próximo" at bounding box center [1171, 606] width 96 height 30
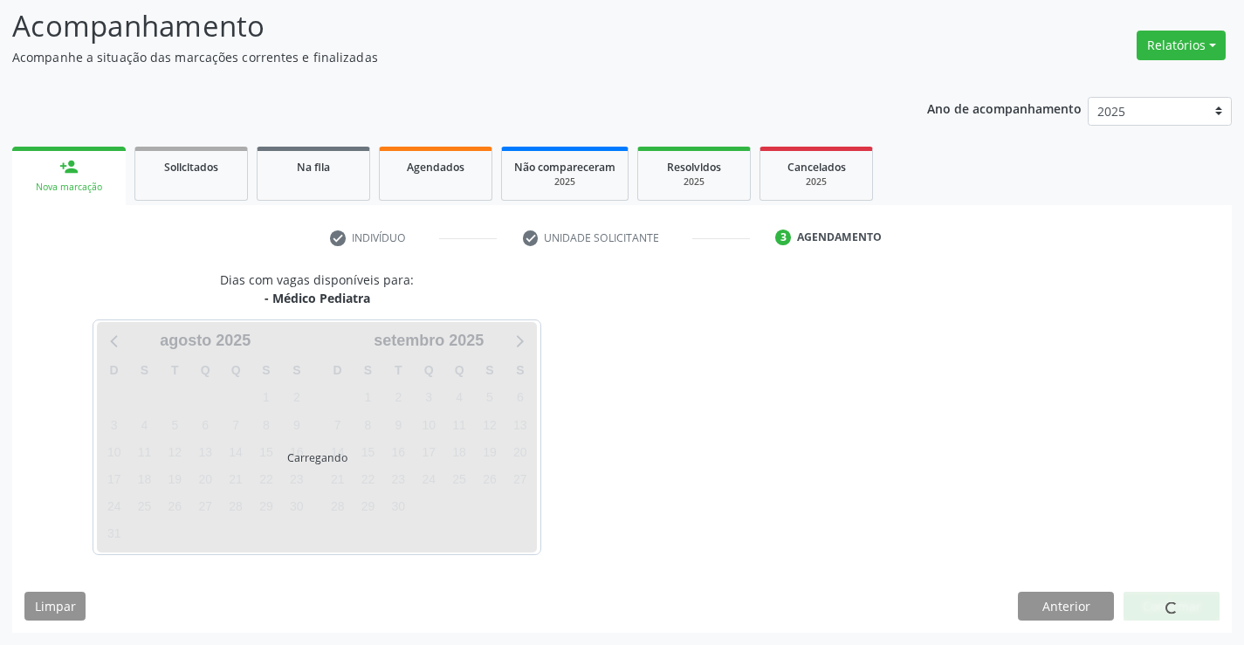
scroll to position [114, 0]
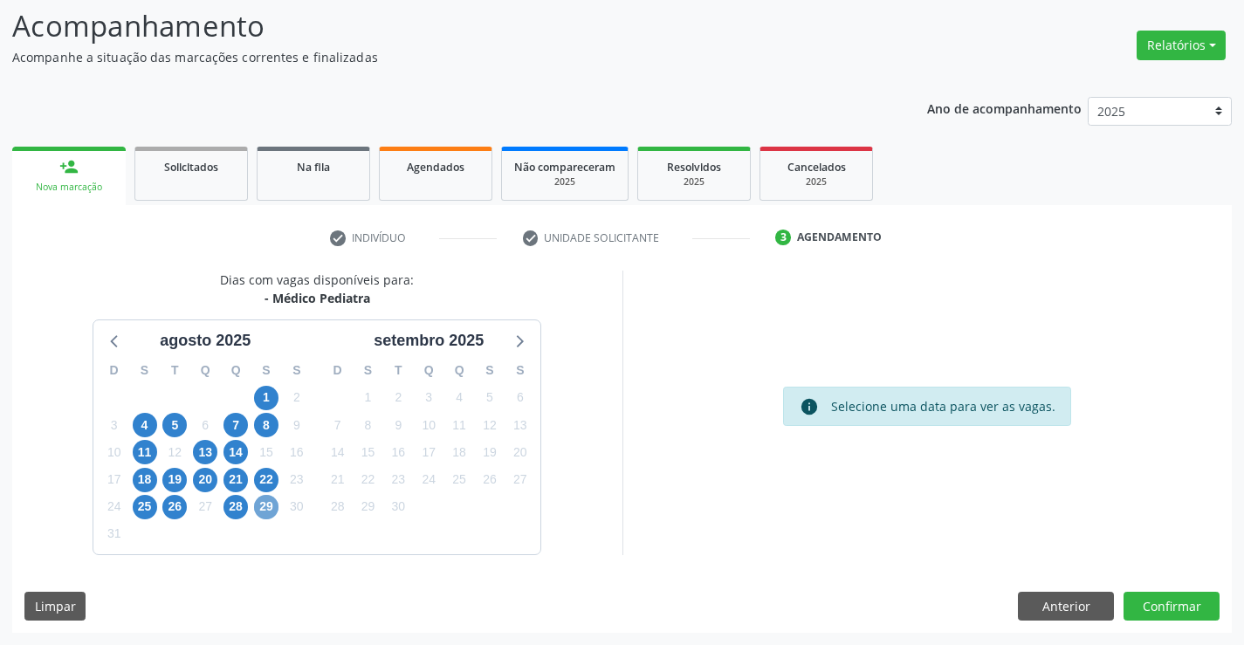
click at [257, 506] on span "29" at bounding box center [266, 507] width 24 height 24
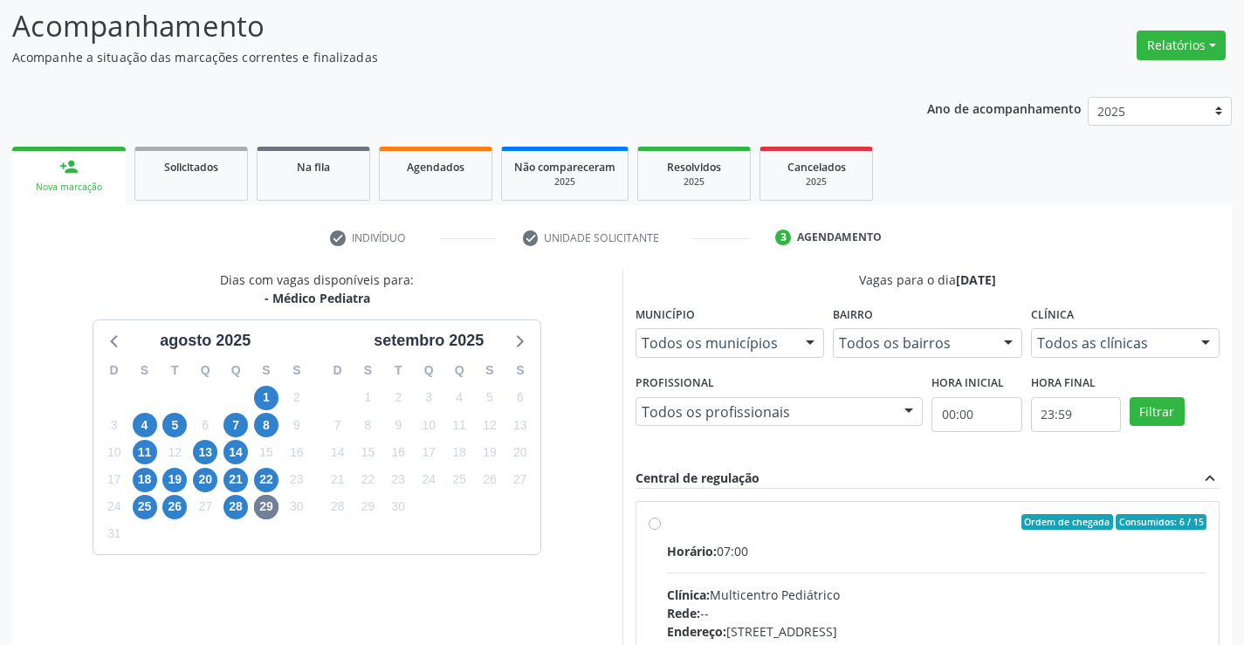
click at [845, 533] on label "Ordem de chegada Consumidos: 6 / 15 Horário: 07:00 Clínica: Multicentro Pediátr…" at bounding box center [937, 648] width 540 height 268
click at [661, 530] on input "Ordem de chegada Consumidos: 6 / 15 Horário: 07:00 Clínica: Multicentro Pediátr…" at bounding box center [654, 522] width 12 height 16
radio input "true"
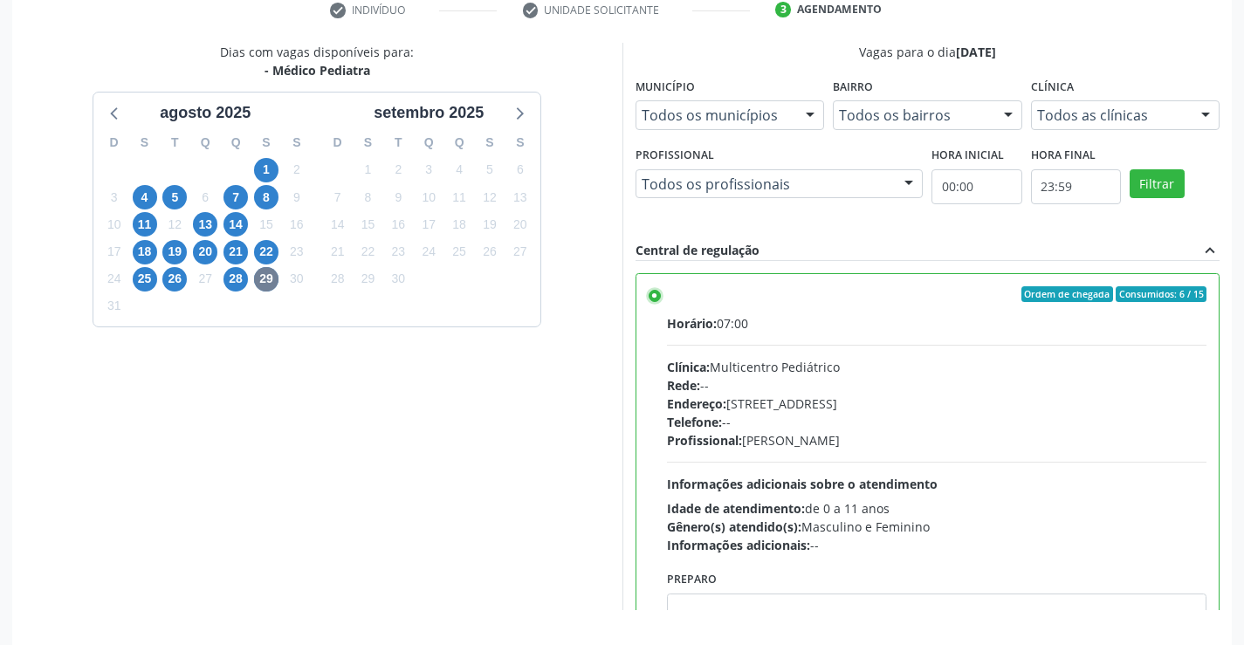
scroll to position [398, 0]
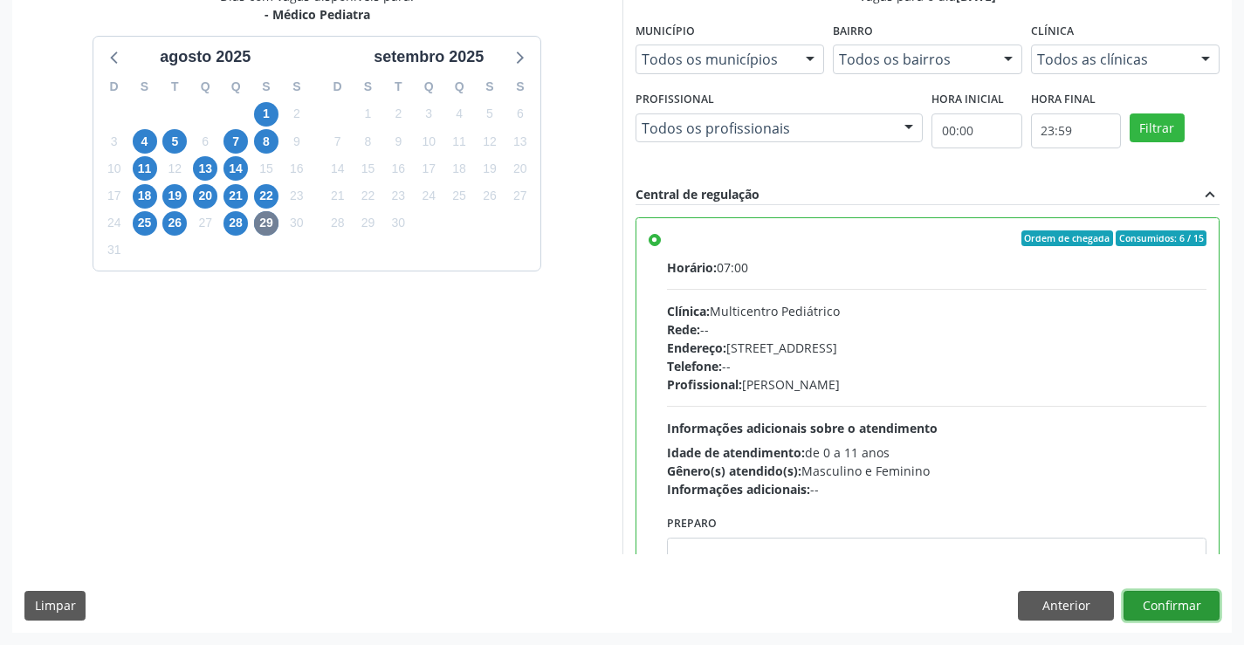
click at [1180, 607] on button "Confirmar" at bounding box center [1171, 606] width 96 height 30
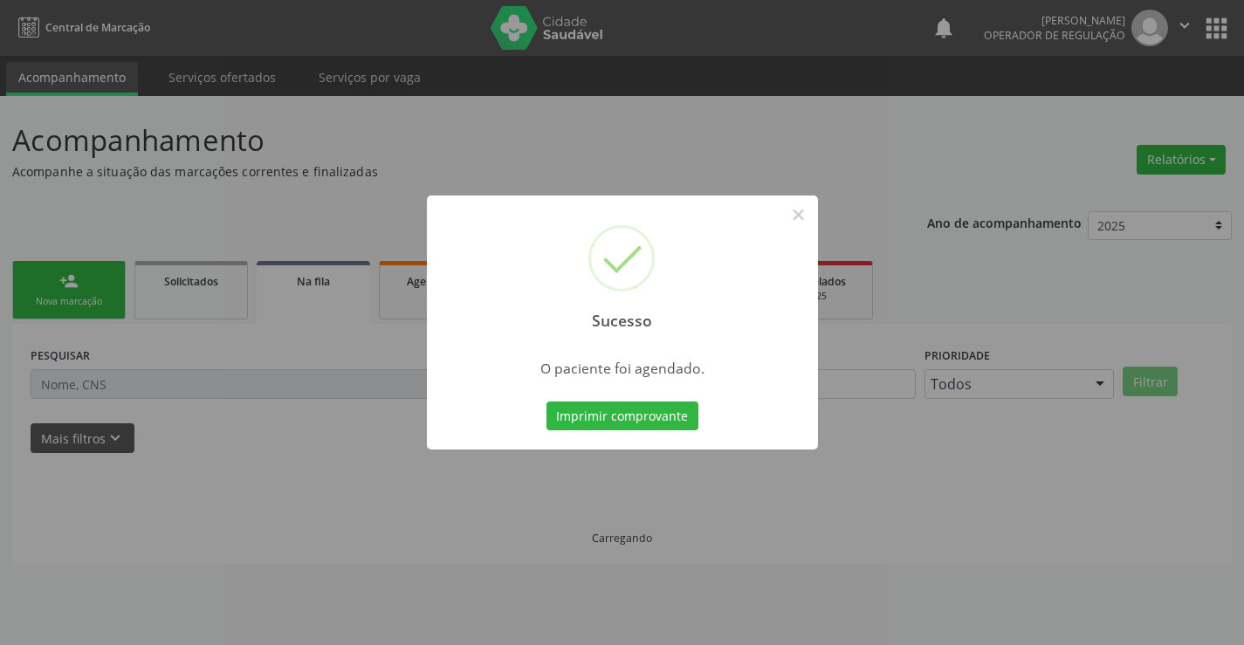
scroll to position [0, 0]
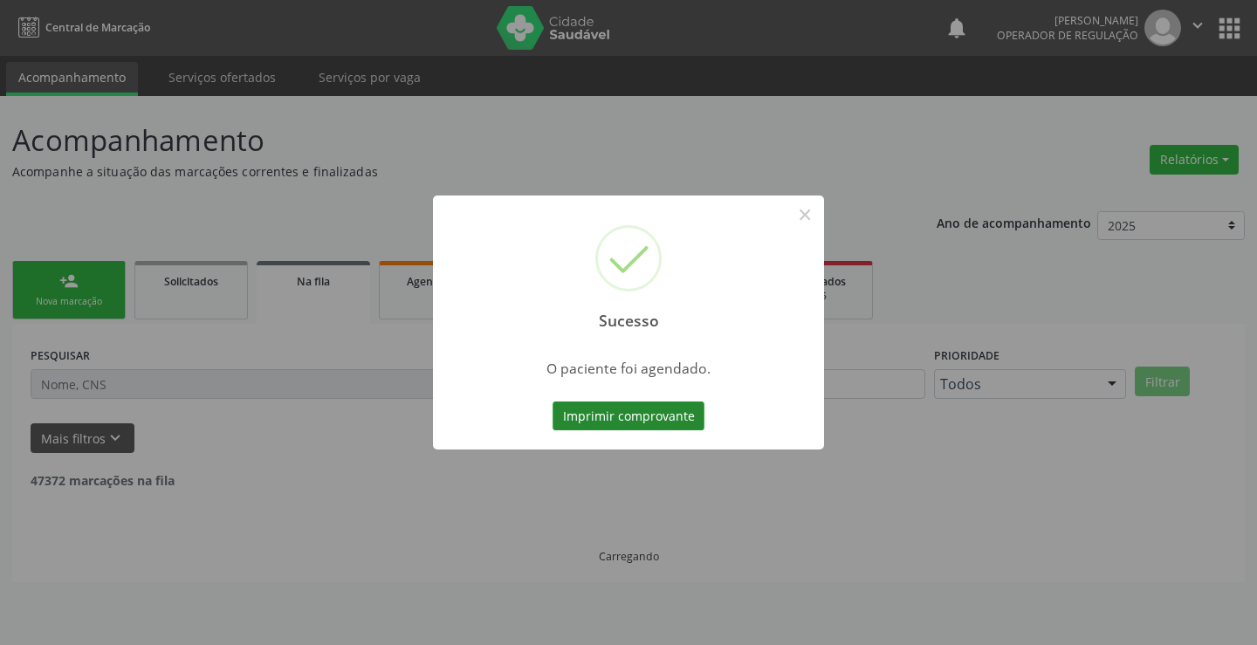
click at [639, 421] on button "Imprimir comprovante" at bounding box center [628, 416] width 152 height 30
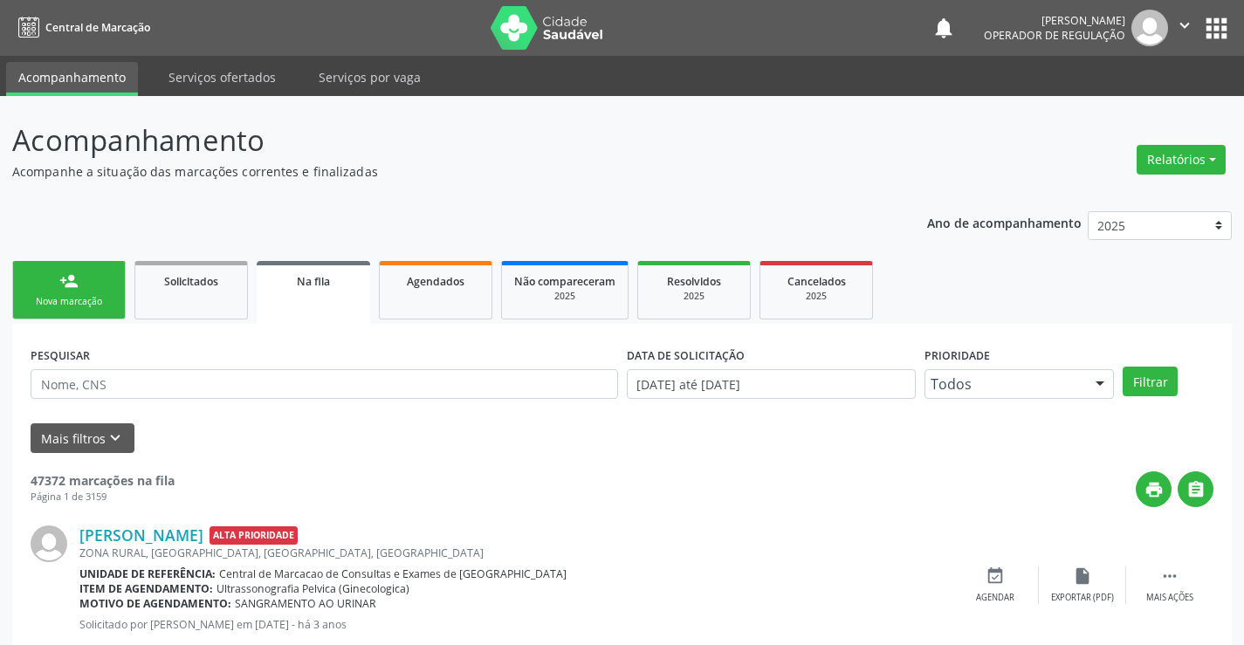
click at [86, 292] on link "person_add Nova marcação" at bounding box center [68, 290] width 113 height 58
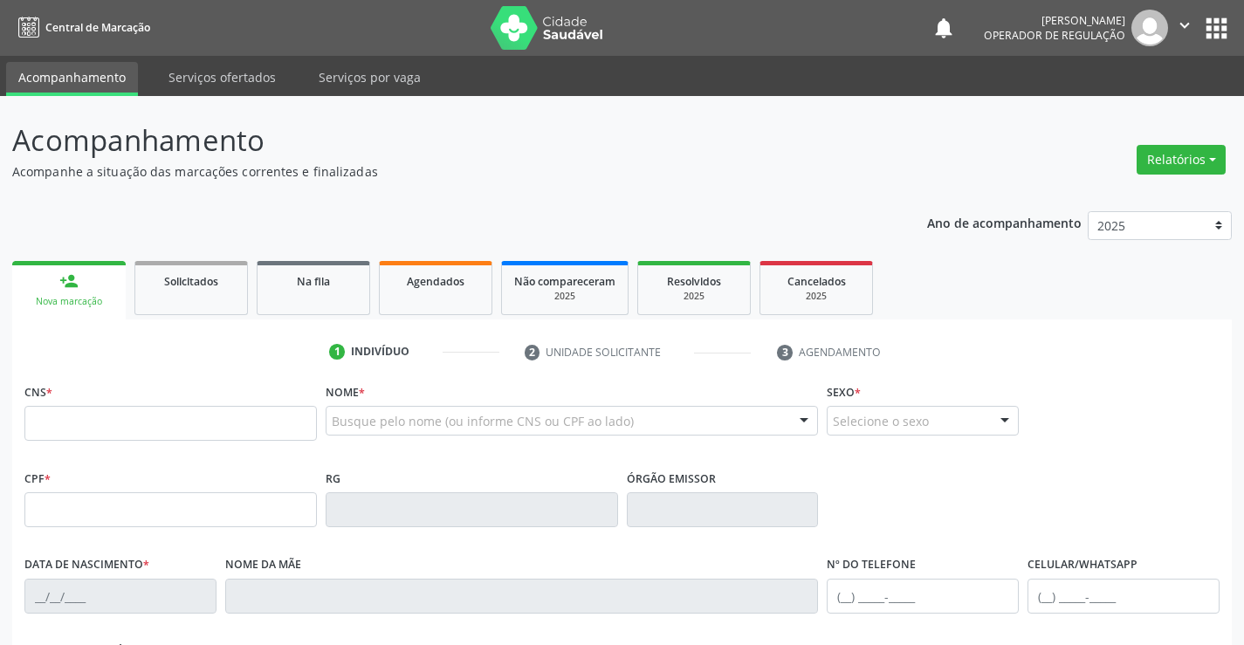
click at [1184, 20] on icon "" at bounding box center [1184, 25] width 19 height 19
click at [1151, 105] on link "Sair" at bounding box center [1140, 106] width 120 height 24
